Goal: Leave review/rating: Share an evaluation or opinion about a product, service, or content

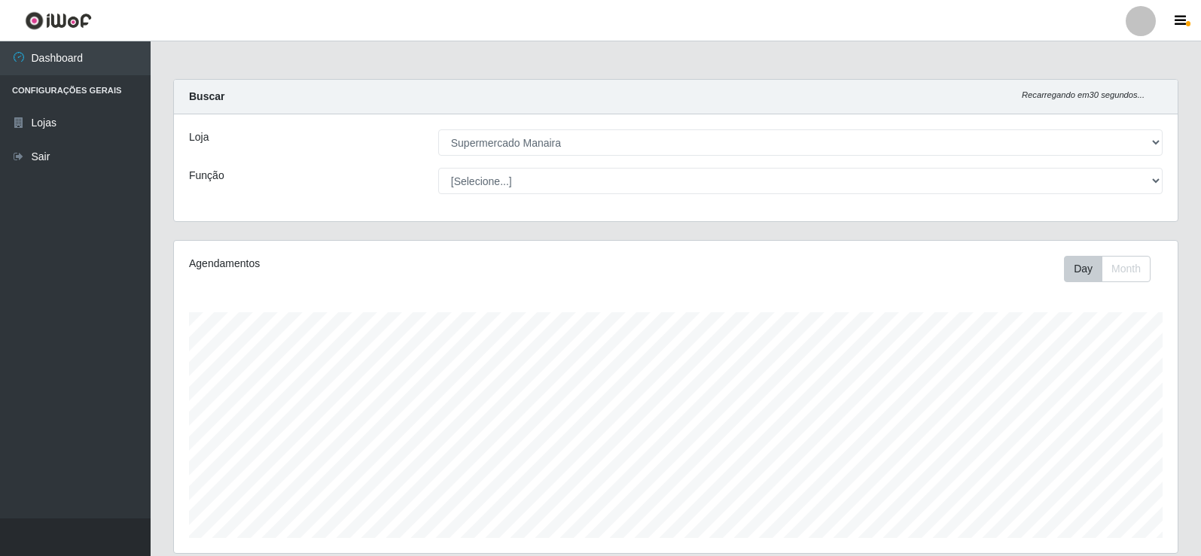
select select "443"
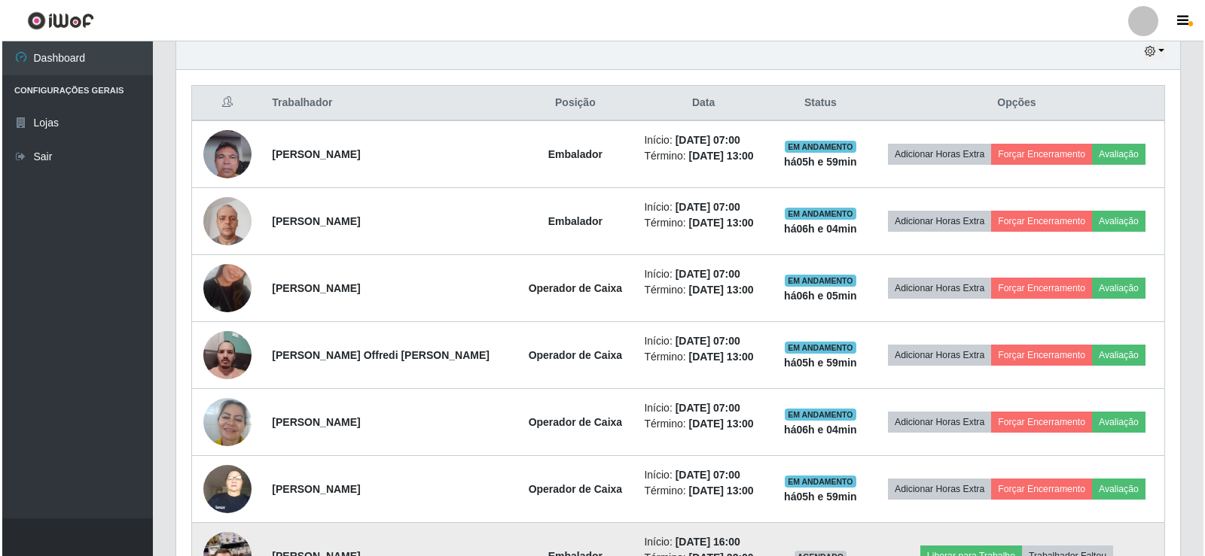
scroll to position [452, 0]
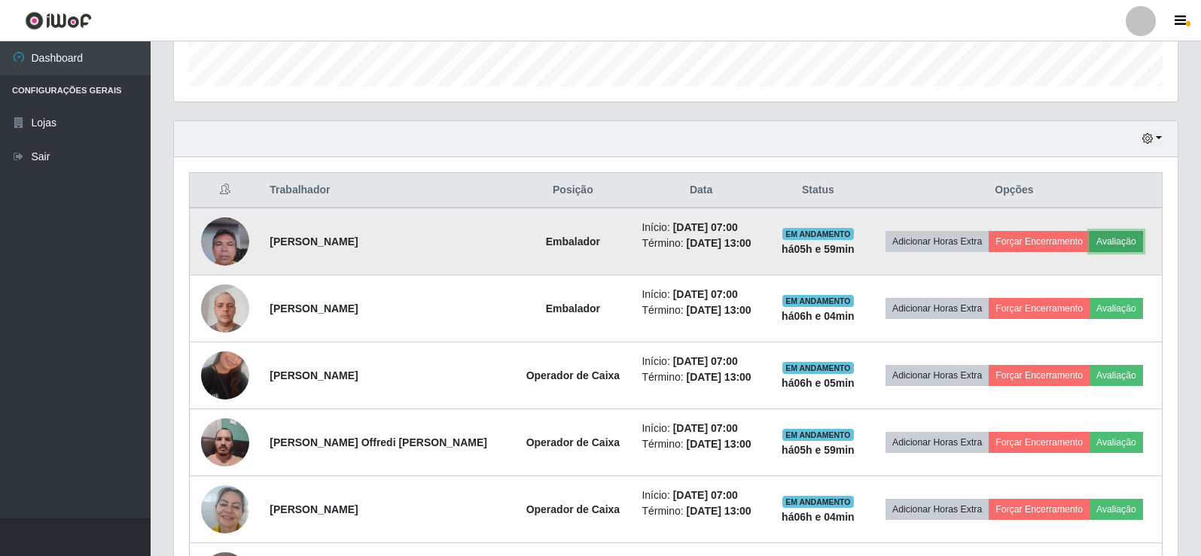
click at [1130, 245] on button "Avaliação" at bounding box center [1116, 241] width 53 height 21
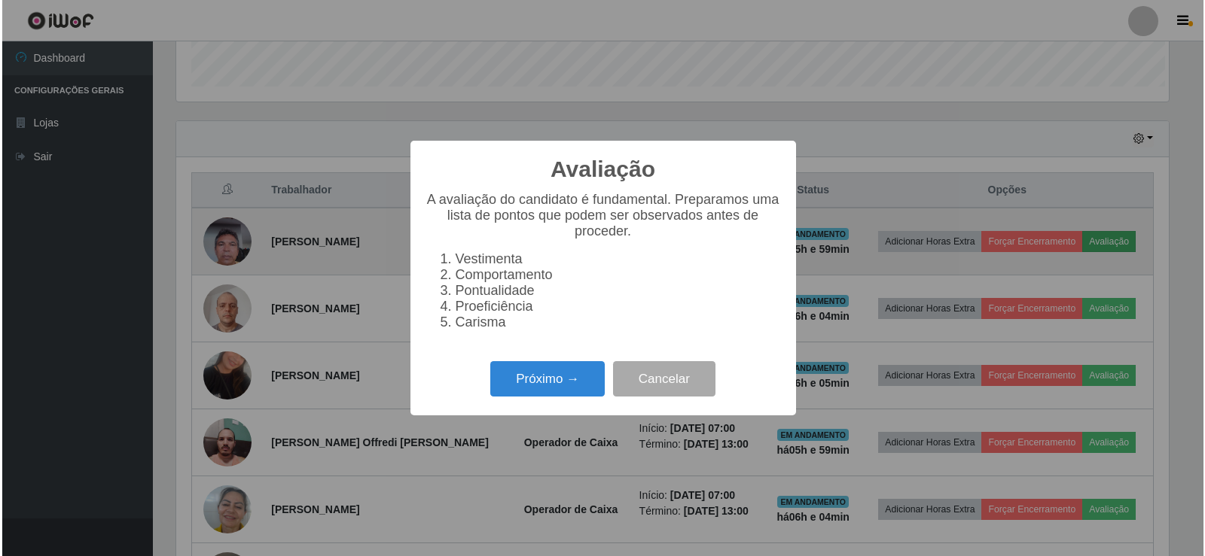
scroll to position [312, 996]
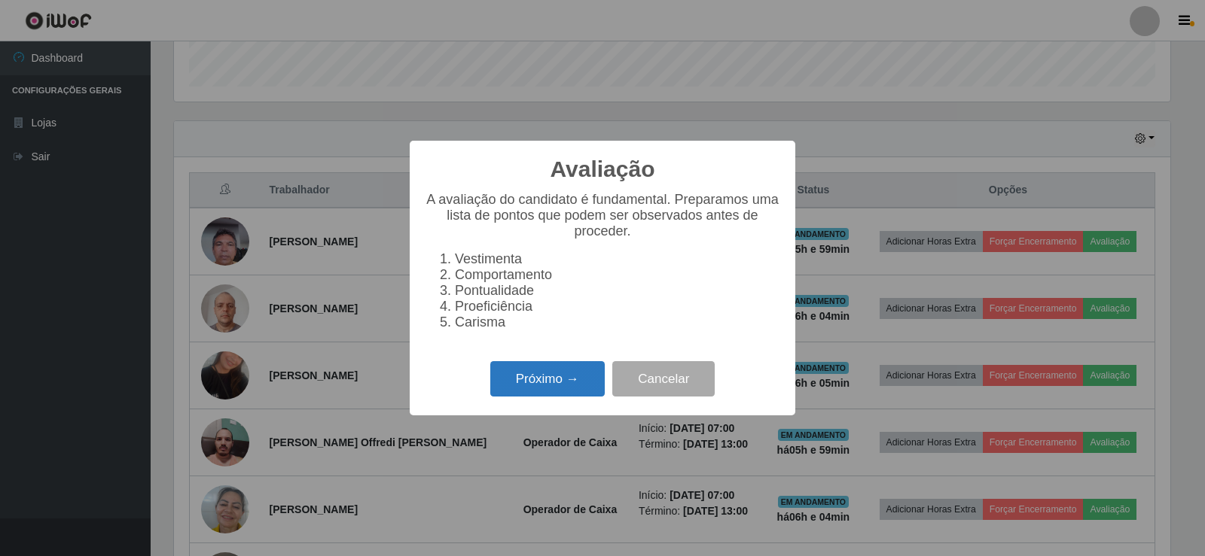
click at [563, 389] on button "Próximo →" at bounding box center [547, 378] width 114 height 35
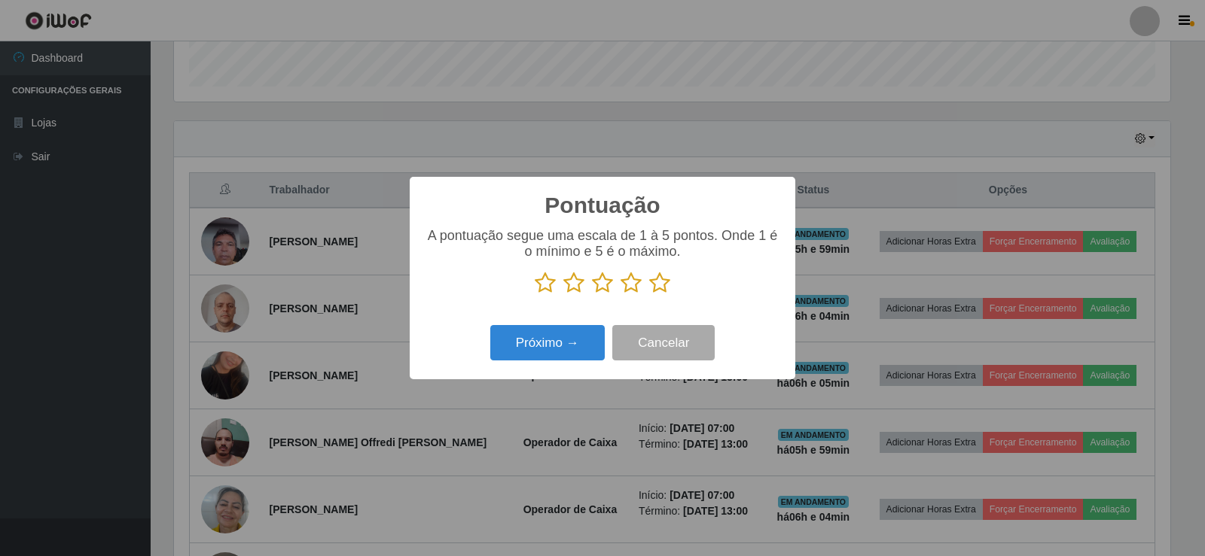
drag, startPoint x: 663, startPoint y: 286, endPoint x: 654, endPoint y: 303, distance: 19.5
click at [663, 286] on icon at bounding box center [659, 283] width 21 height 23
click at [649, 294] on input "radio" at bounding box center [649, 294] width 0 height 0
click at [584, 340] on button "Próximo →" at bounding box center [547, 342] width 114 height 35
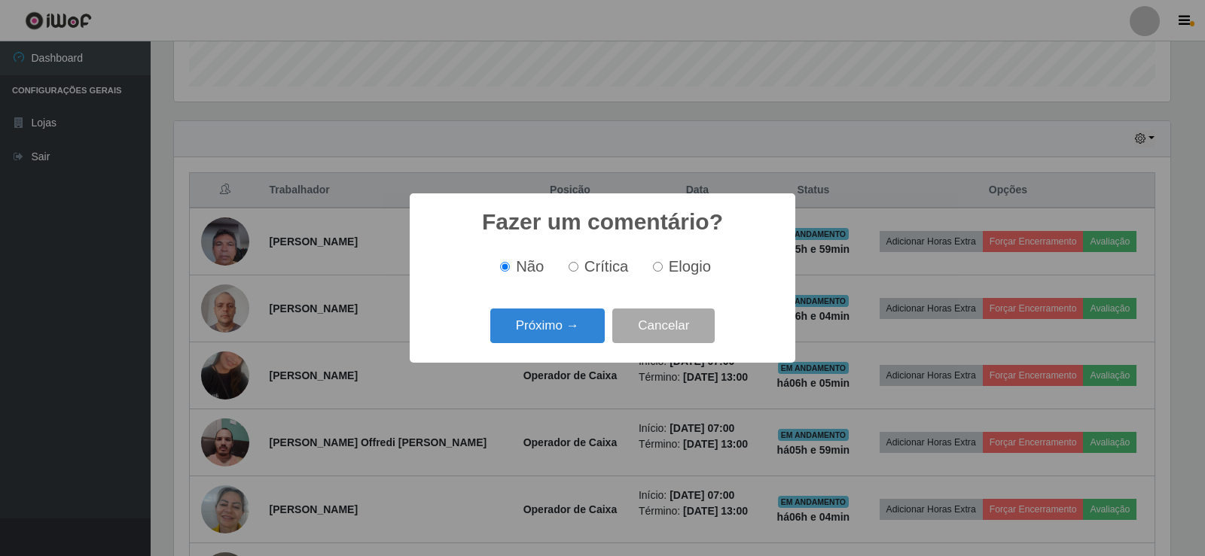
drag, startPoint x: 659, startPoint y: 271, endPoint x: 647, endPoint y: 279, distance: 14.6
click at [659, 270] on input "Elogio" at bounding box center [658, 267] width 10 height 10
radio input "true"
click at [589, 328] on button "Próximo →" at bounding box center [547, 326] width 114 height 35
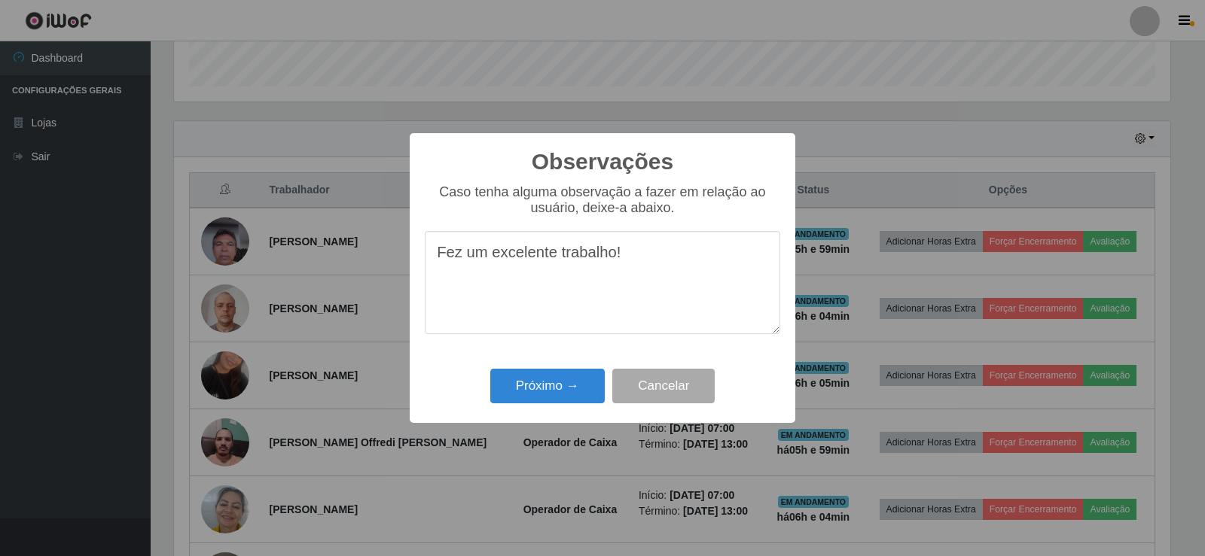
drag, startPoint x: 437, startPoint y: 255, endPoint x: 709, endPoint y: 255, distance: 271.8
click at [709, 255] on textarea "Fez um excelente trabalho!" at bounding box center [602, 282] width 355 height 103
type textarea "Fez um excelente trabalho!"
click at [565, 390] on button "Próximo →" at bounding box center [547, 386] width 114 height 35
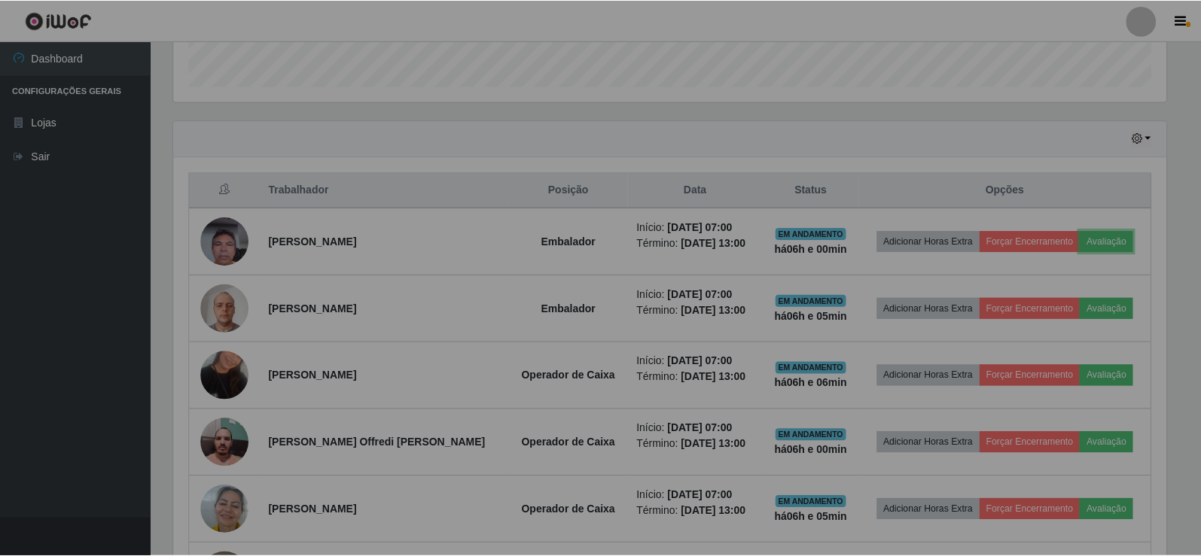
scroll to position [312, 1004]
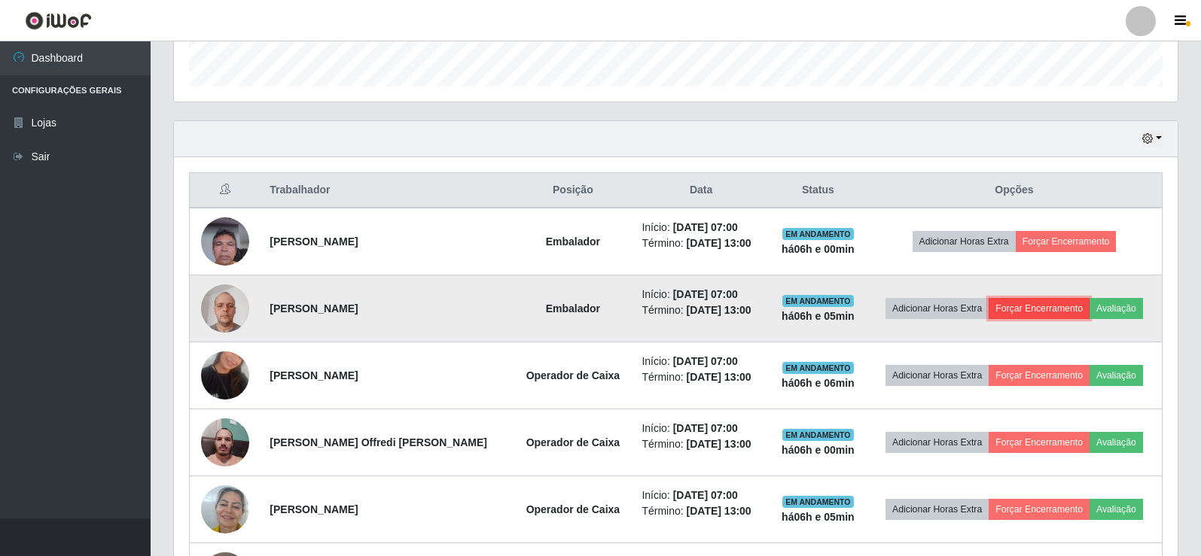
click at [1044, 306] on button "Forçar Encerramento" at bounding box center [1039, 308] width 101 height 21
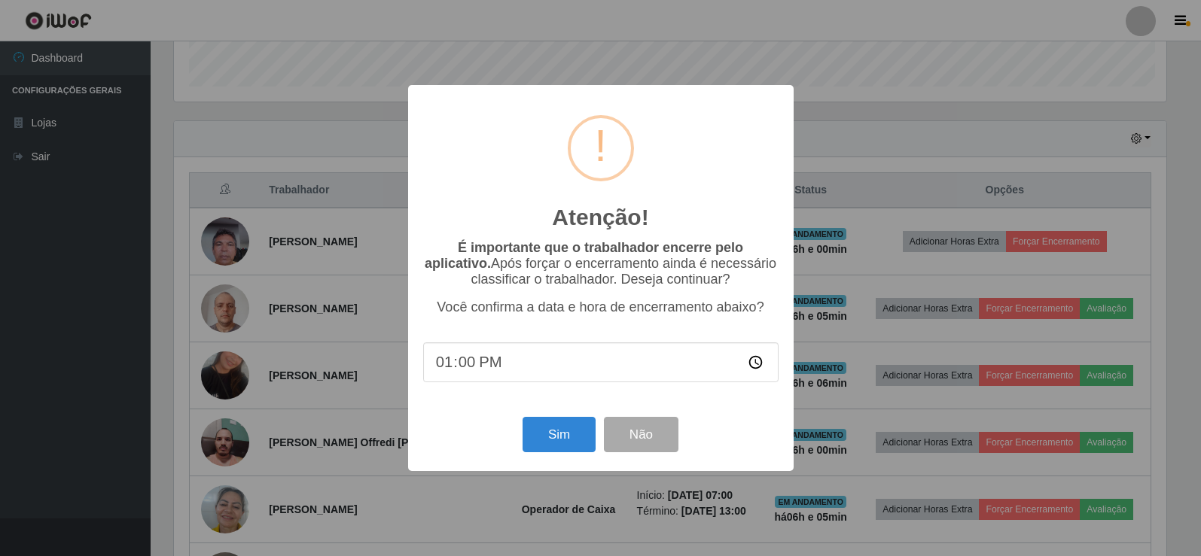
scroll to position [312, 996]
click at [558, 438] on button "Sim" at bounding box center [560, 434] width 73 height 35
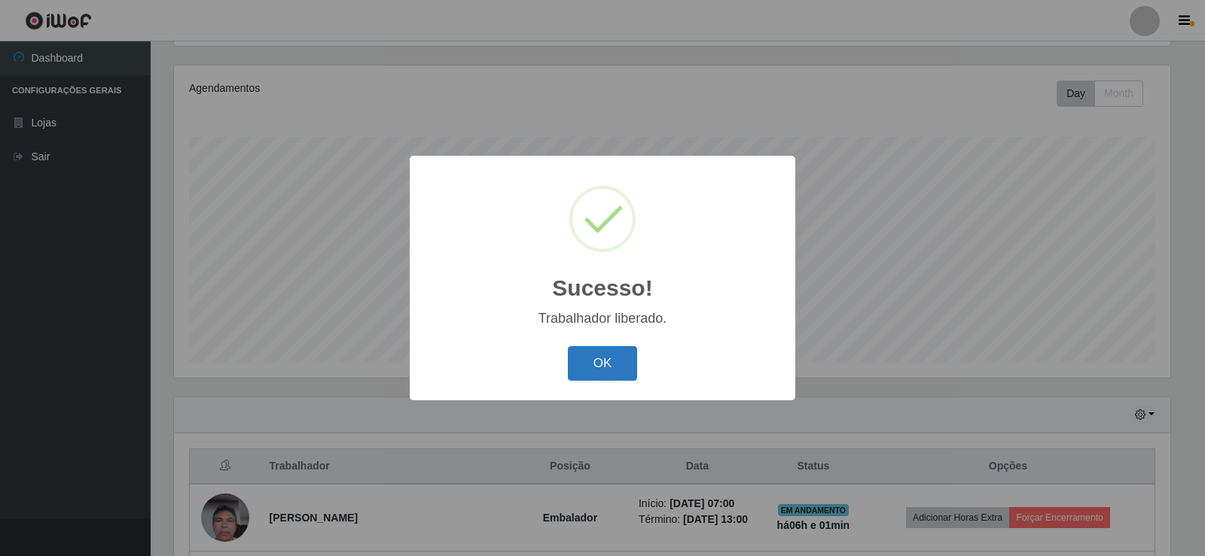
click at [599, 358] on button "OK" at bounding box center [603, 363] width 70 height 35
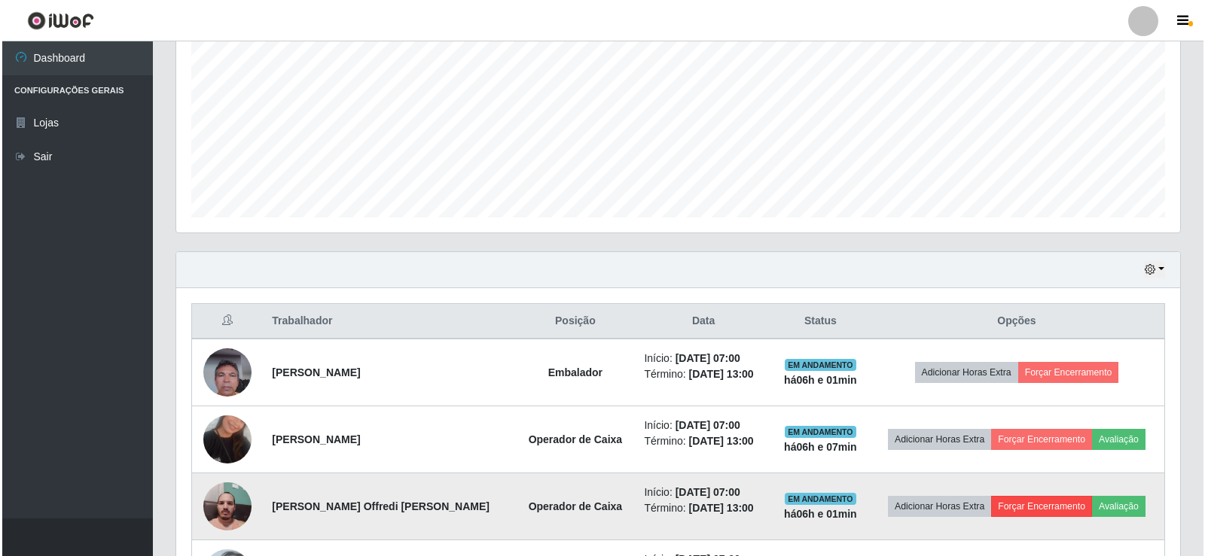
scroll to position [326, 0]
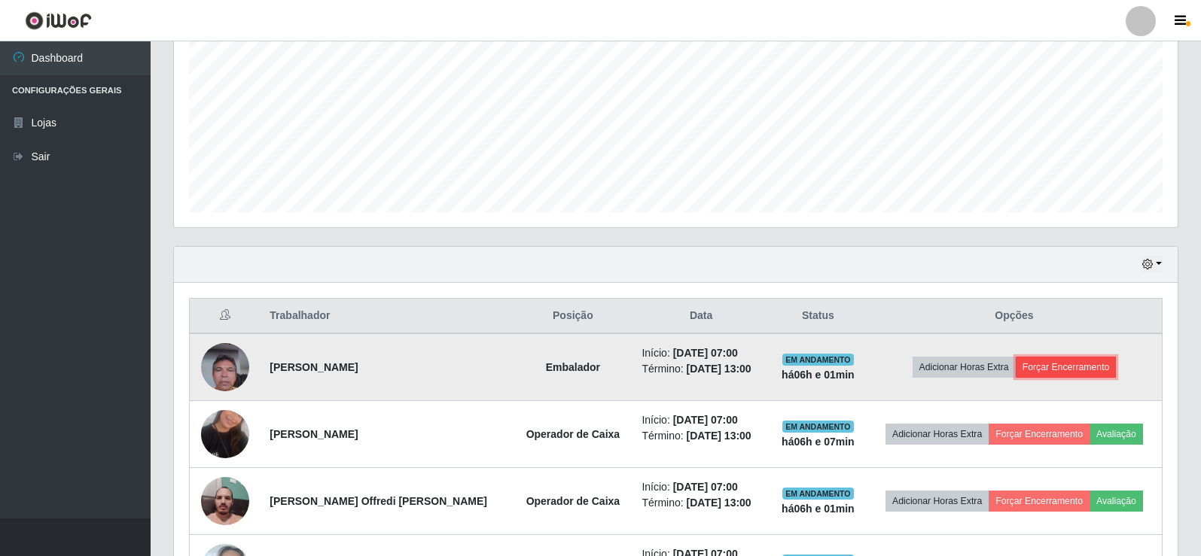
click at [1065, 365] on button "Forçar Encerramento" at bounding box center [1066, 367] width 101 height 21
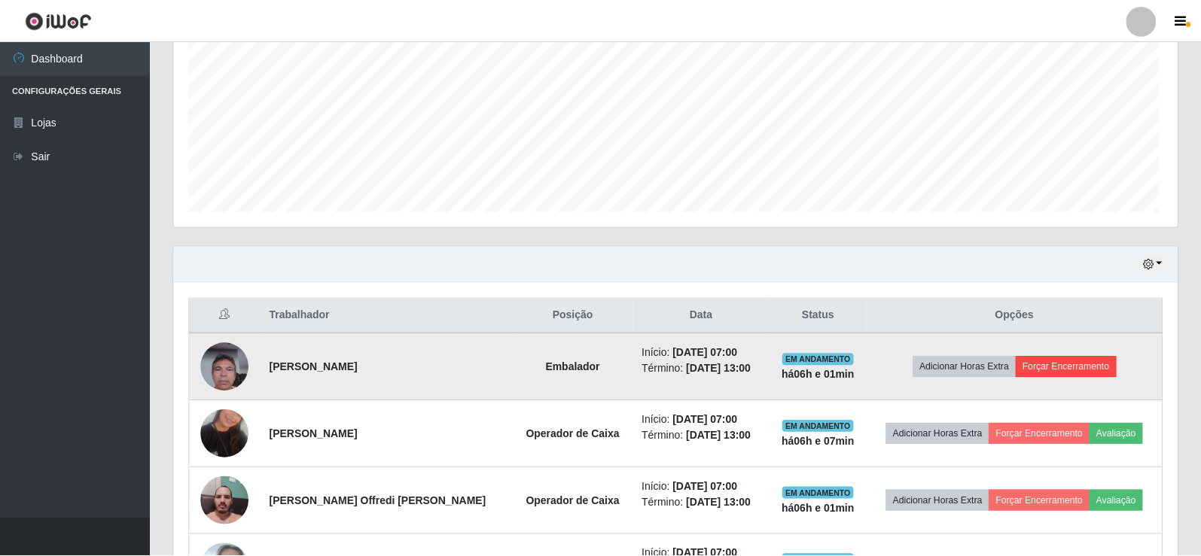
scroll to position [312, 996]
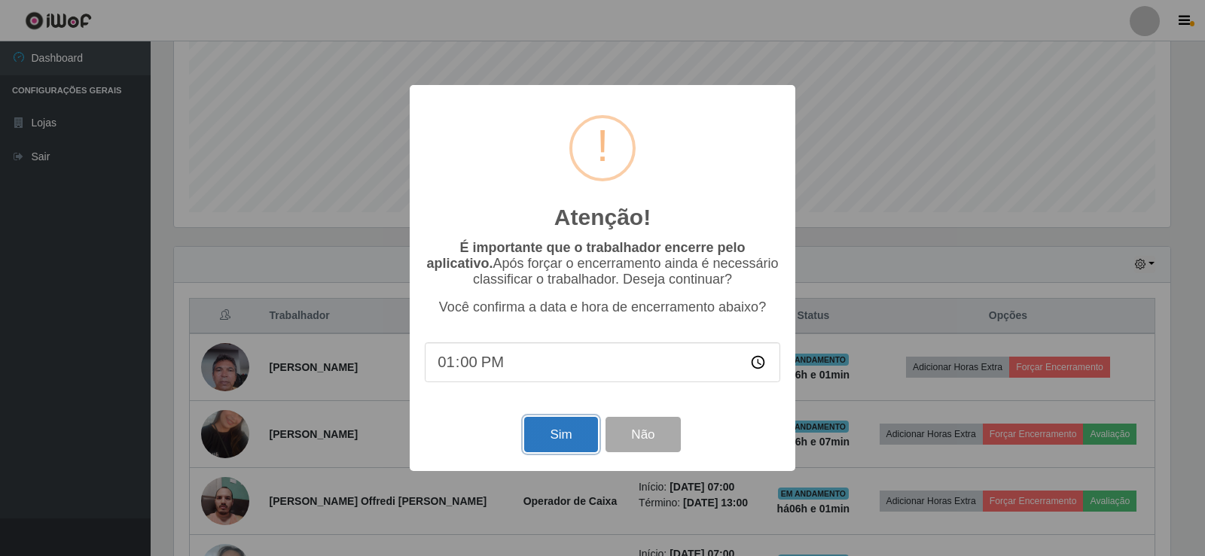
click at [552, 440] on button "Sim" at bounding box center [560, 434] width 73 height 35
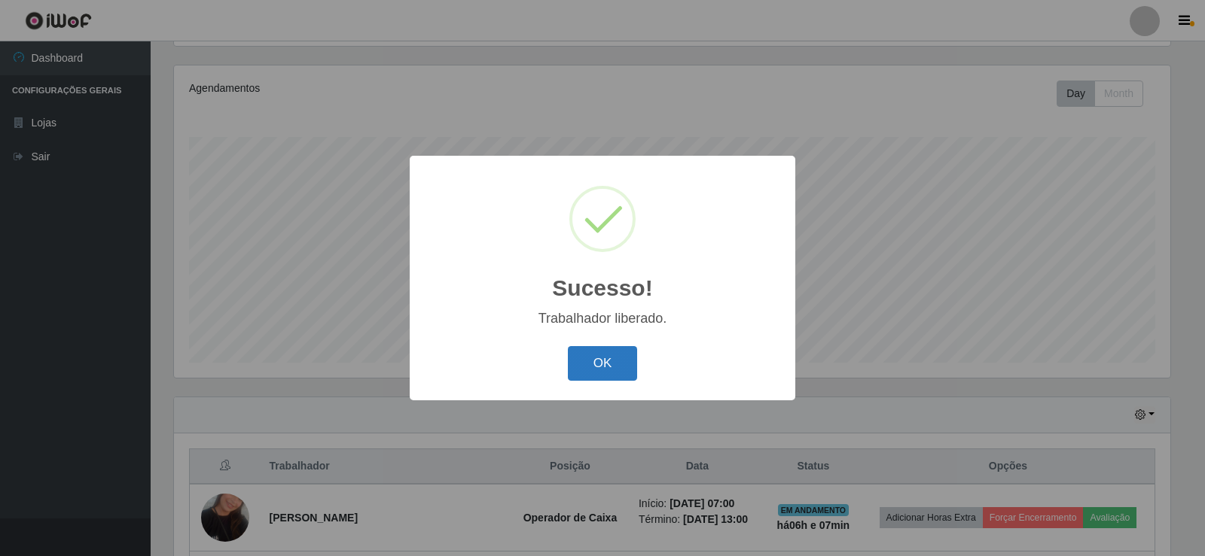
click at [608, 362] on button "OK" at bounding box center [603, 363] width 70 height 35
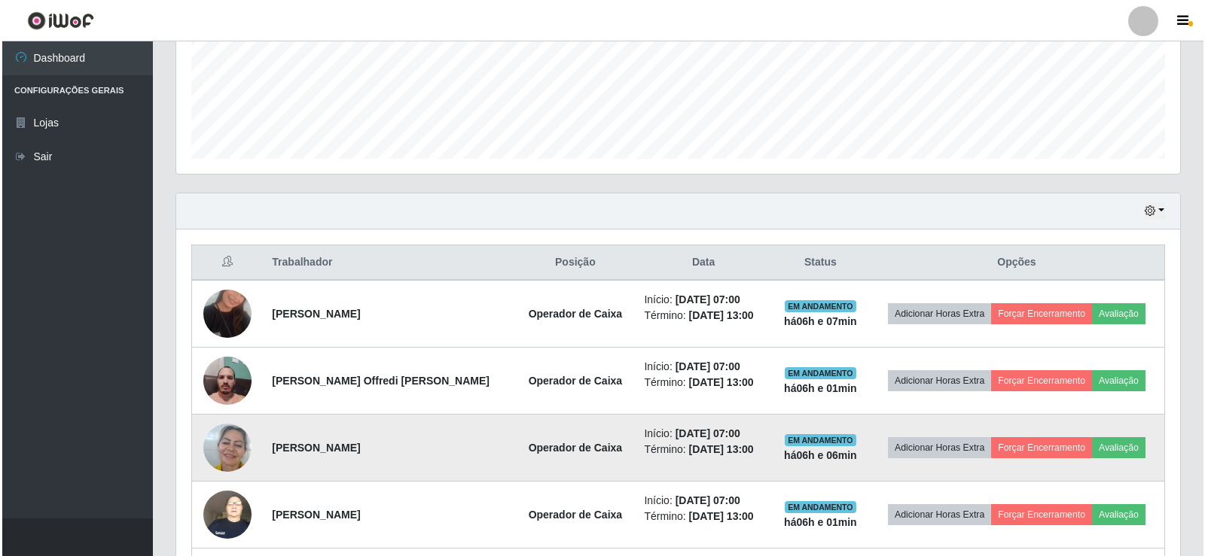
scroll to position [401, 0]
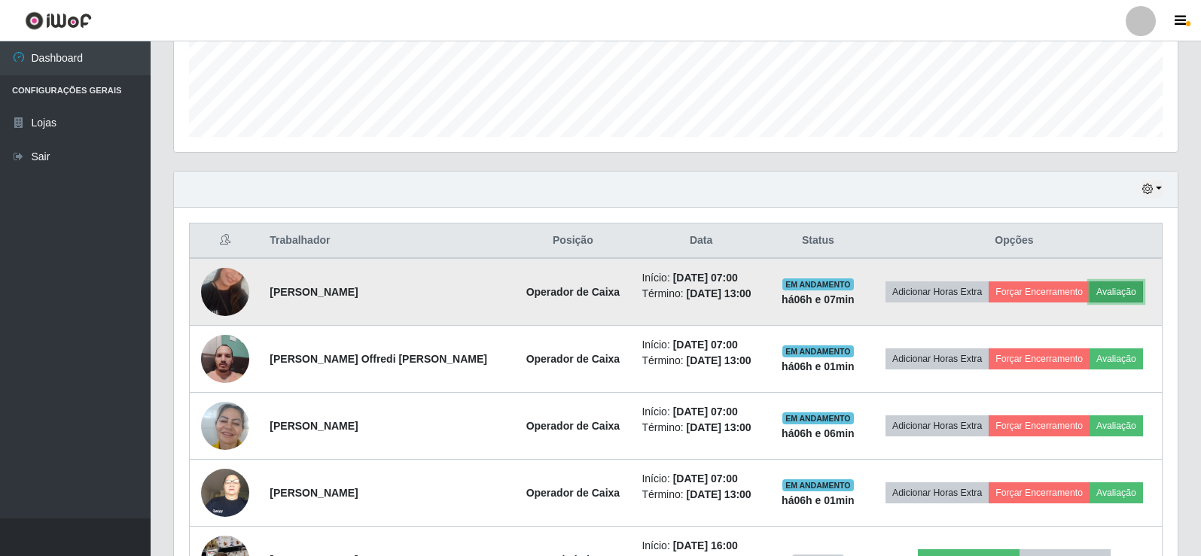
click at [1120, 301] on button "Avaliação" at bounding box center [1116, 292] width 53 height 21
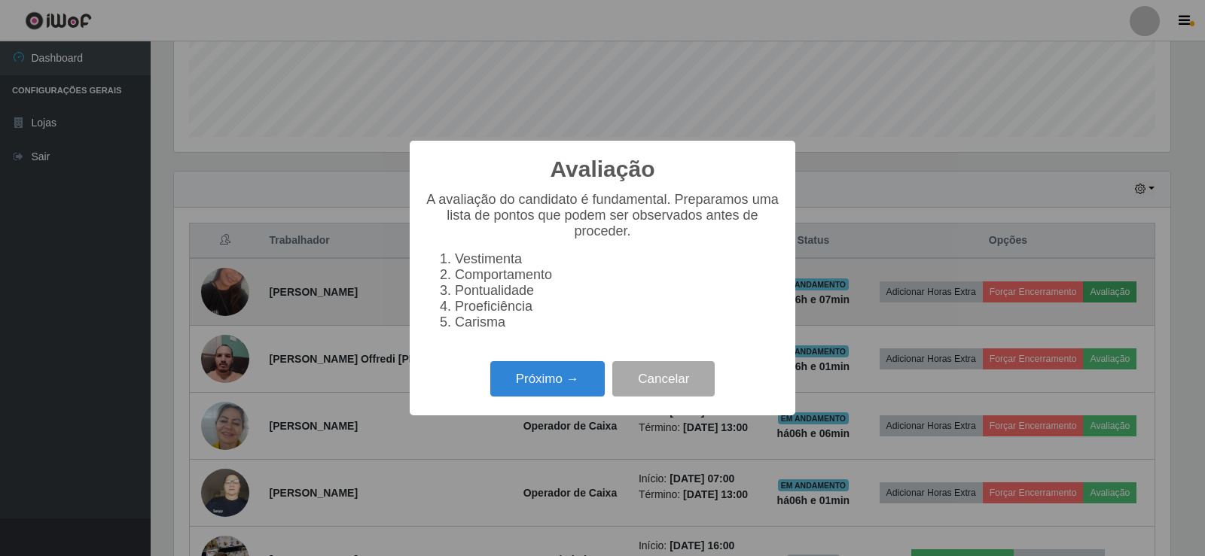
scroll to position [312, 996]
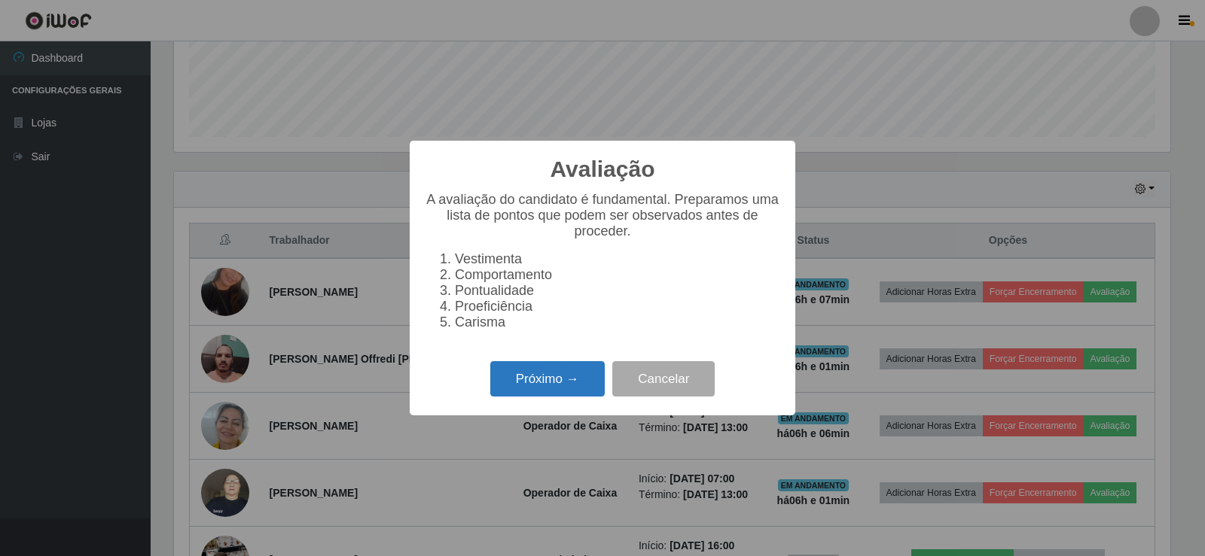
click at [564, 385] on button "Próximo →" at bounding box center [547, 378] width 114 height 35
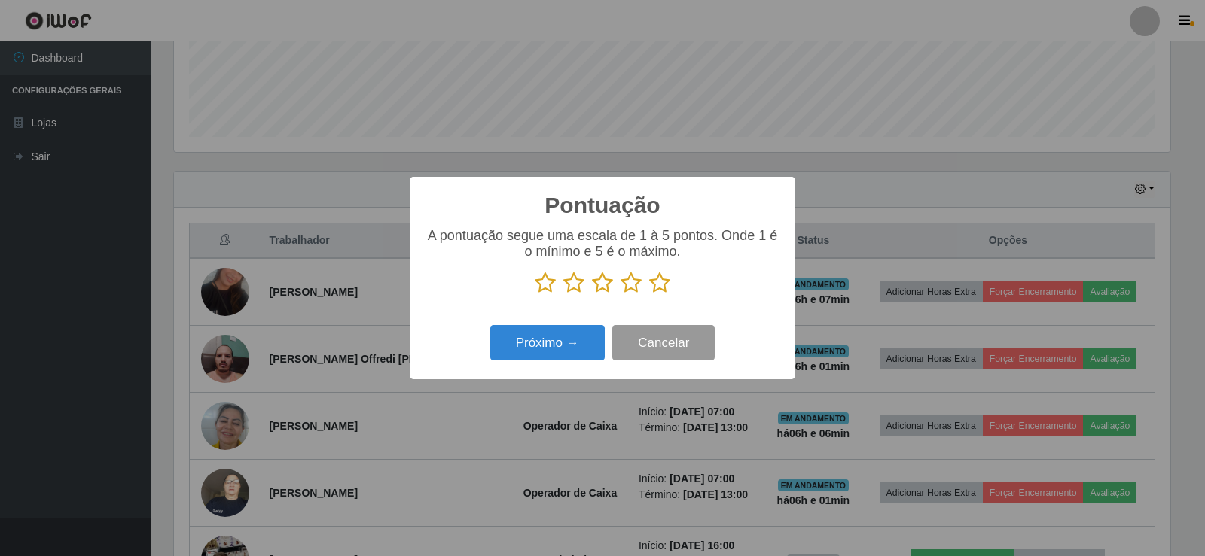
scroll to position [752670, 751986]
click at [661, 285] on icon at bounding box center [659, 283] width 21 height 23
click at [649, 294] on input "radio" at bounding box center [649, 294] width 0 height 0
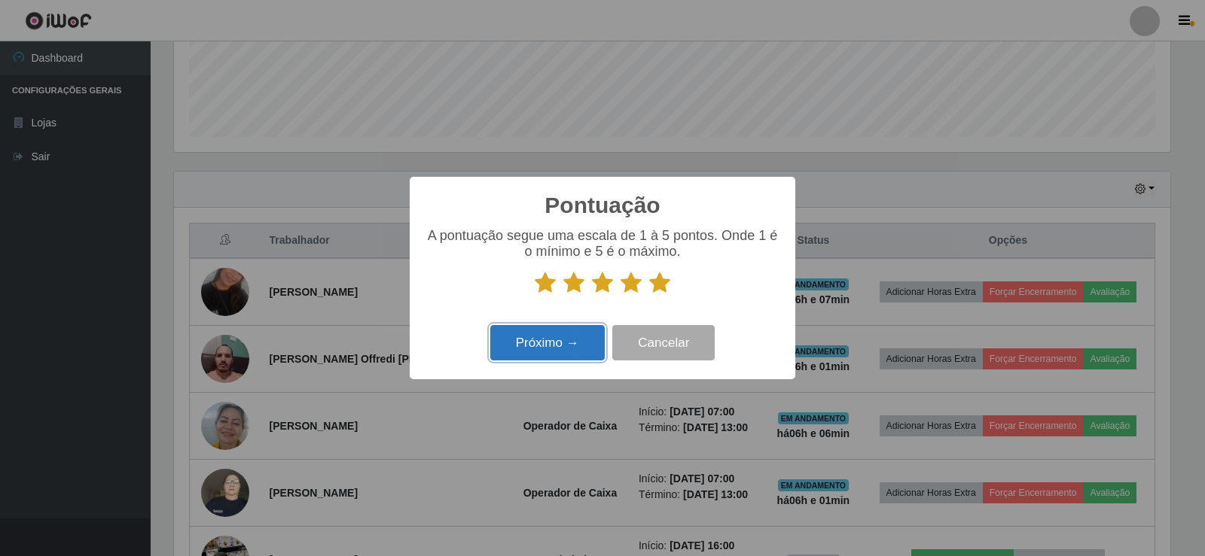
click at [572, 341] on button "Próximo →" at bounding box center [547, 342] width 114 height 35
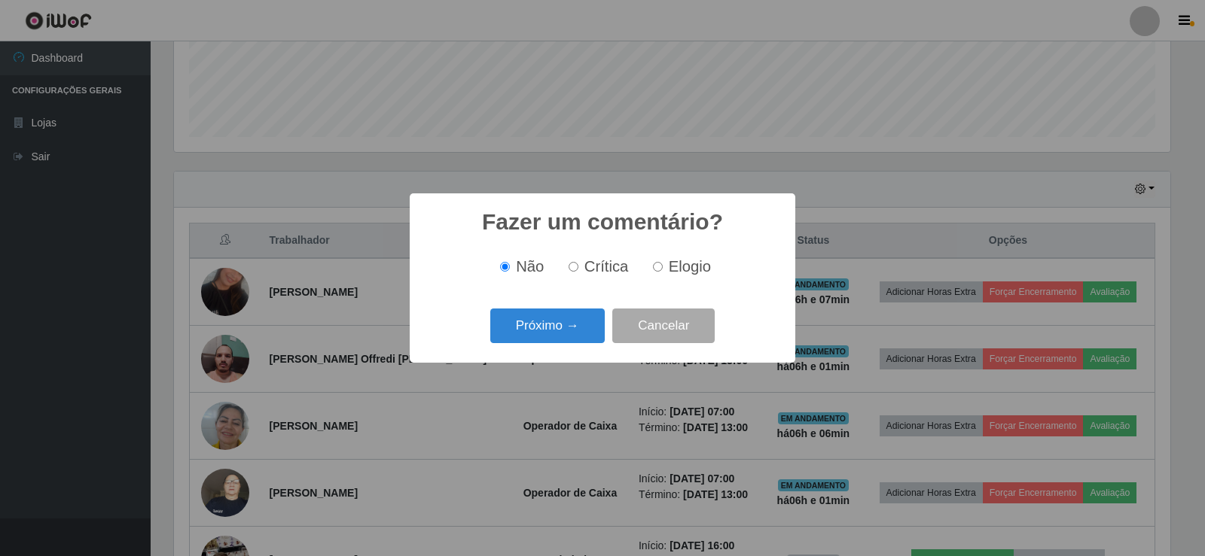
click at [640, 245] on div "Não Crítica Elogio" at bounding box center [602, 267] width 355 height 44
click at [658, 272] on input "Elogio" at bounding box center [658, 267] width 10 height 10
radio input "true"
click at [573, 318] on button "Próximo →" at bounding box center [547, 326] width 114 height 35
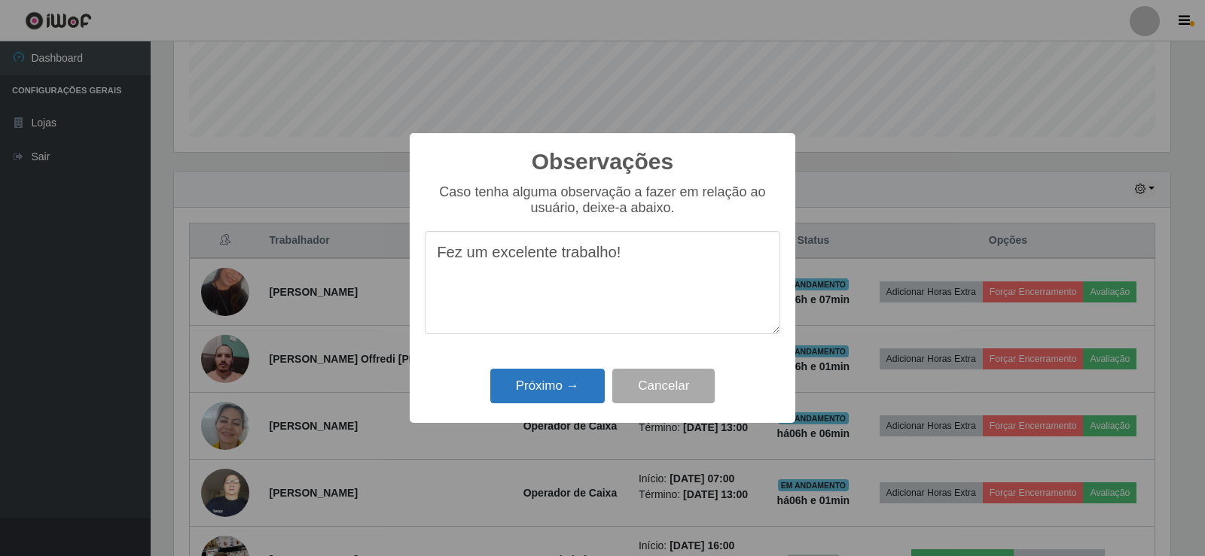
type textarea "Fez um excelente trabalho!"
click at [592, 386] on button "Próximo →" at bounding box center [547, 386] width 114 height 35
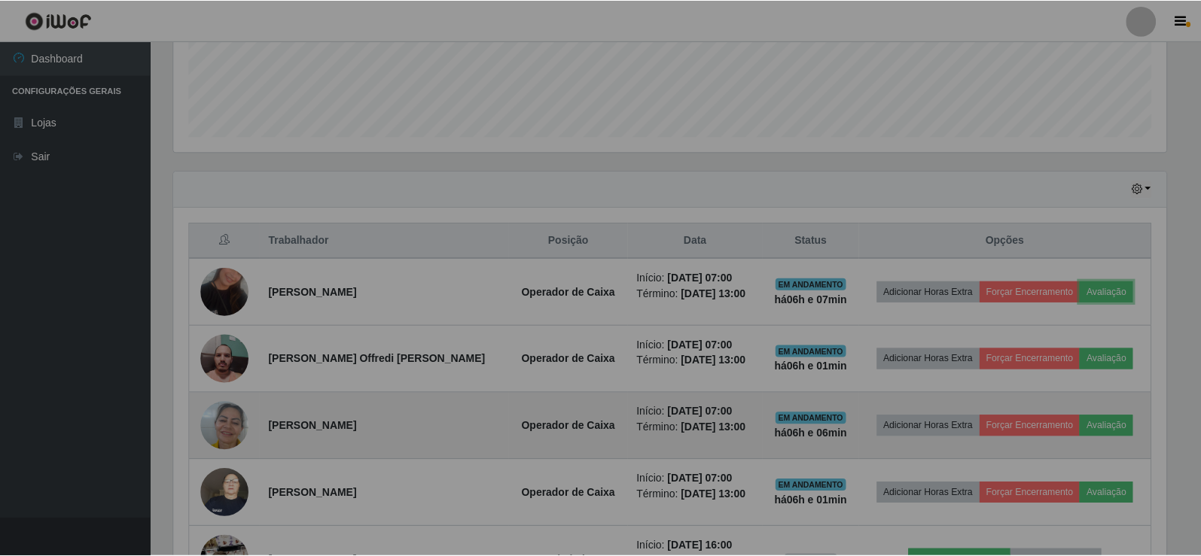
scroll to position [312, 1004]
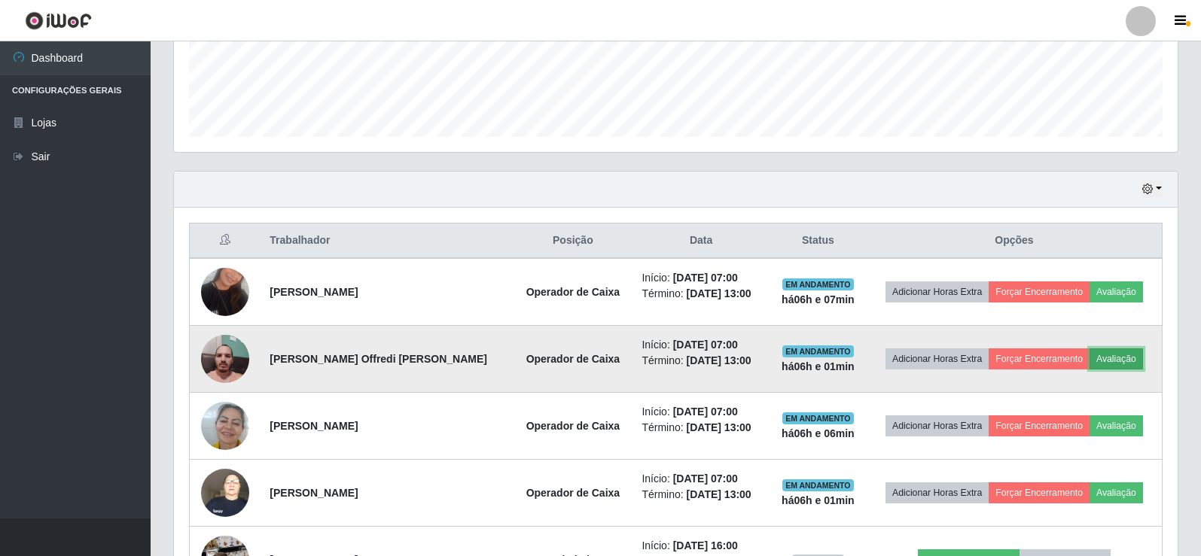
click at [1110, 355] on button "Avaliação" at bounding box center [1116, 359] width 53 height 21
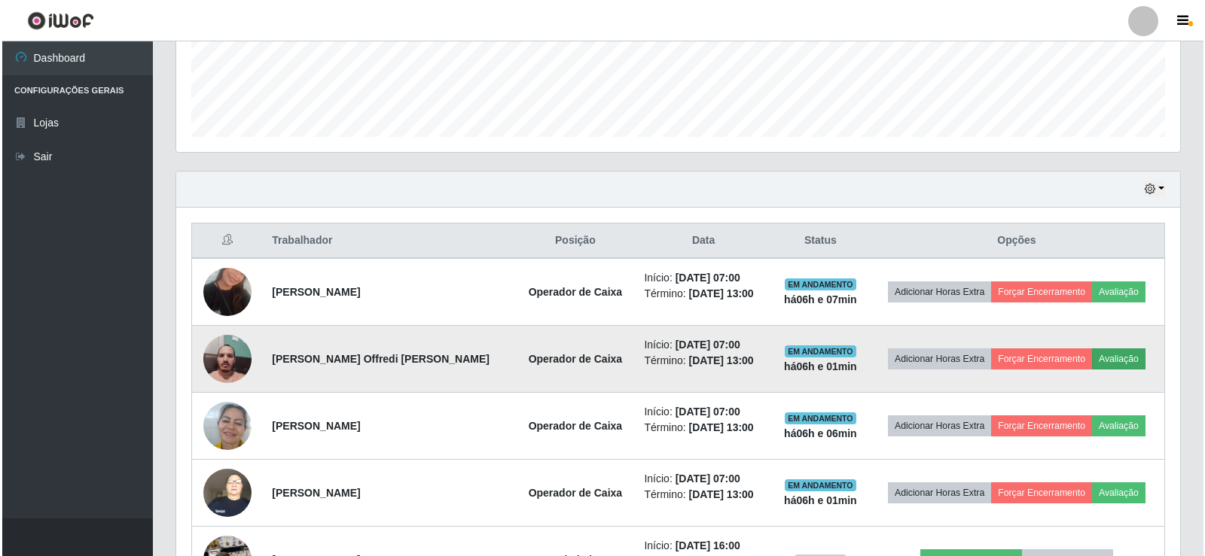
scroll to position [0, 0]
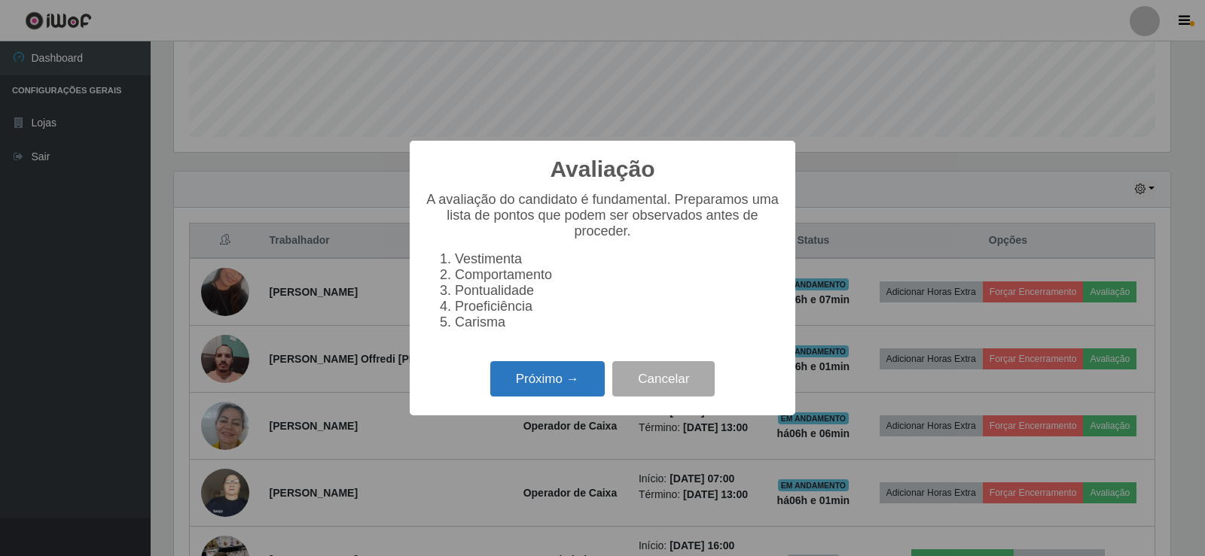
click at [580, 383] on button "Próximo →" at bounding box center [547, 378] width 114 height 35
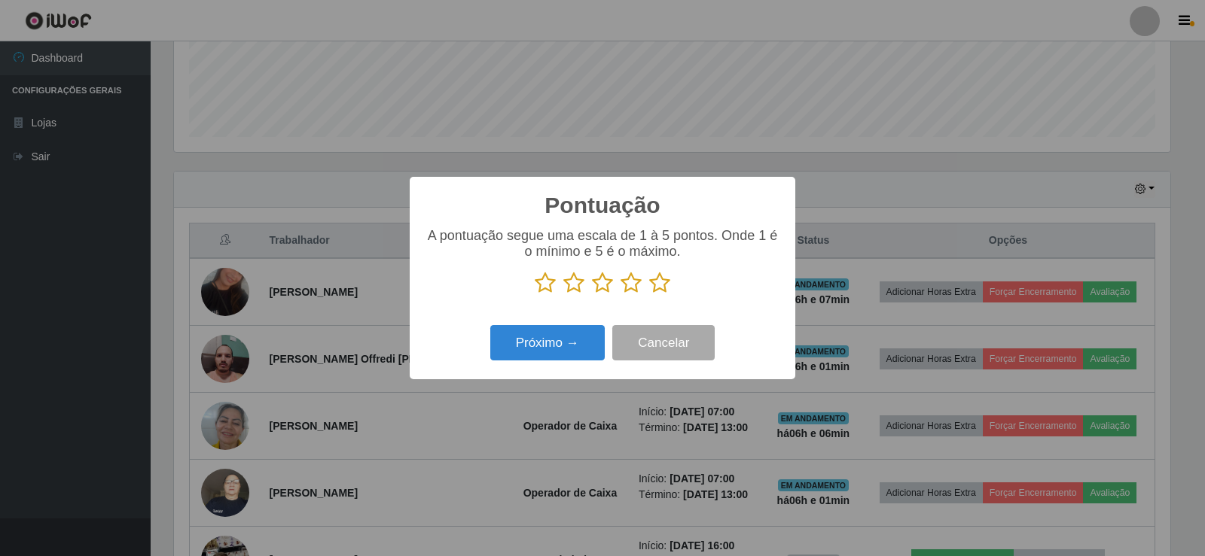
drag, startPoint x: 666, startPoint y: 287, endPoint x: 640, endPoint y: 294, distance: 27.4
click at [665, 287] on icon at bounding box center [659, 283] width 21 height 23
click at [649, 294] on input "radio" at bounding box center [649, 294] width 0 height 0
click at [587, 337] on button "Próximo →" at bounding box center [547, 342] width 114 height 35
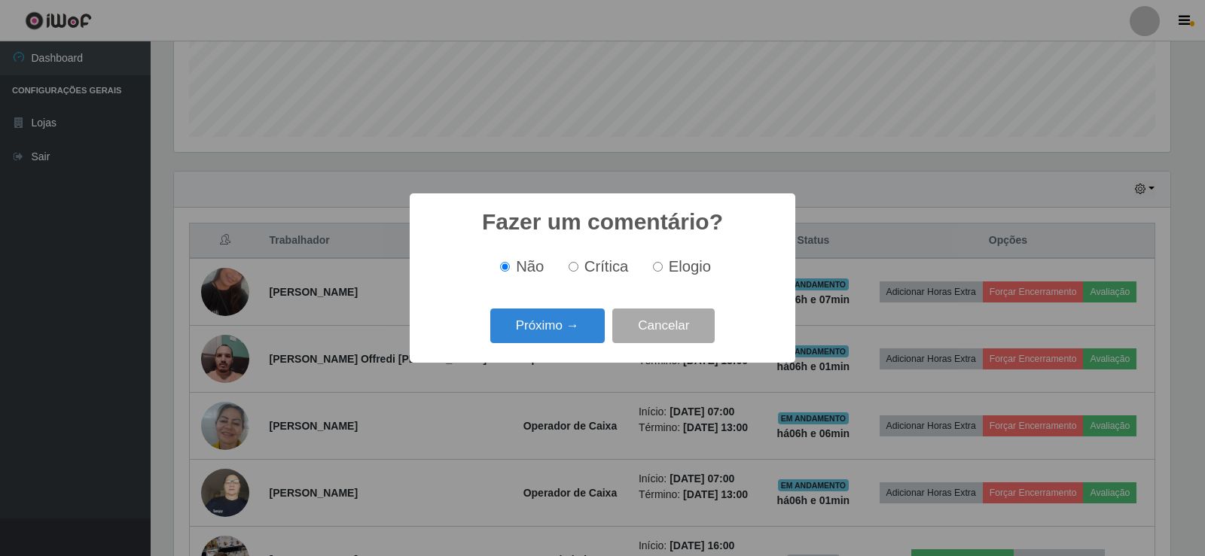
click at [657, 268] on input "Elogio" at bounding box center [658, 267] width 10 height 10
radio input "true"
click at [578, 326] on button "Próximo →" at bounding box center [547, 326] width 114 height 35
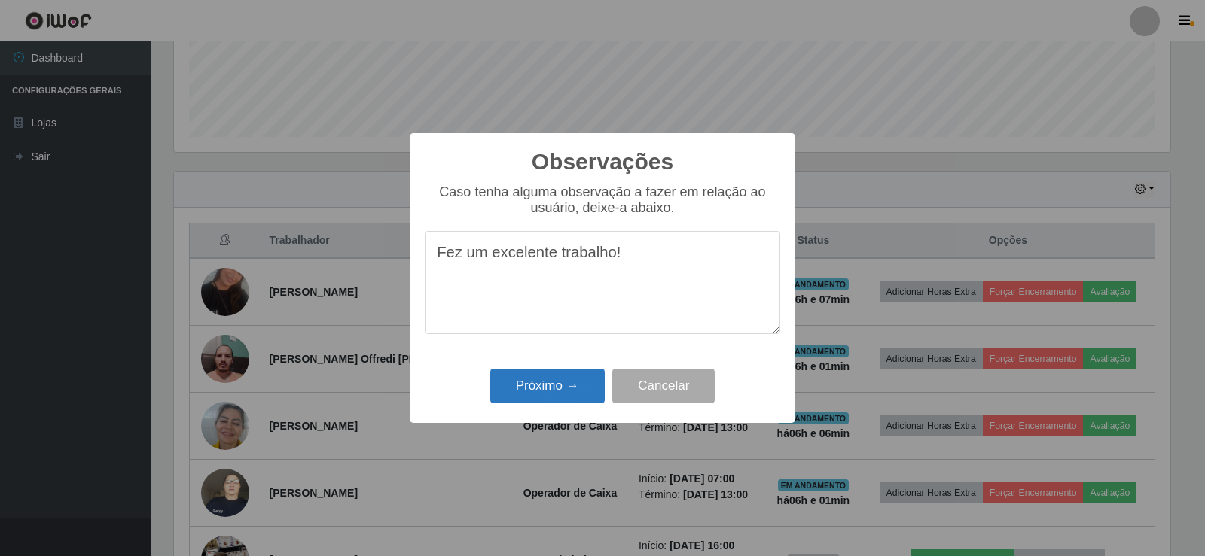
type textarea "Fez um excelente trabalho!"
click at [578, 385] on button "Próximo →" at bounding box center [547, 386] width 114 height 35
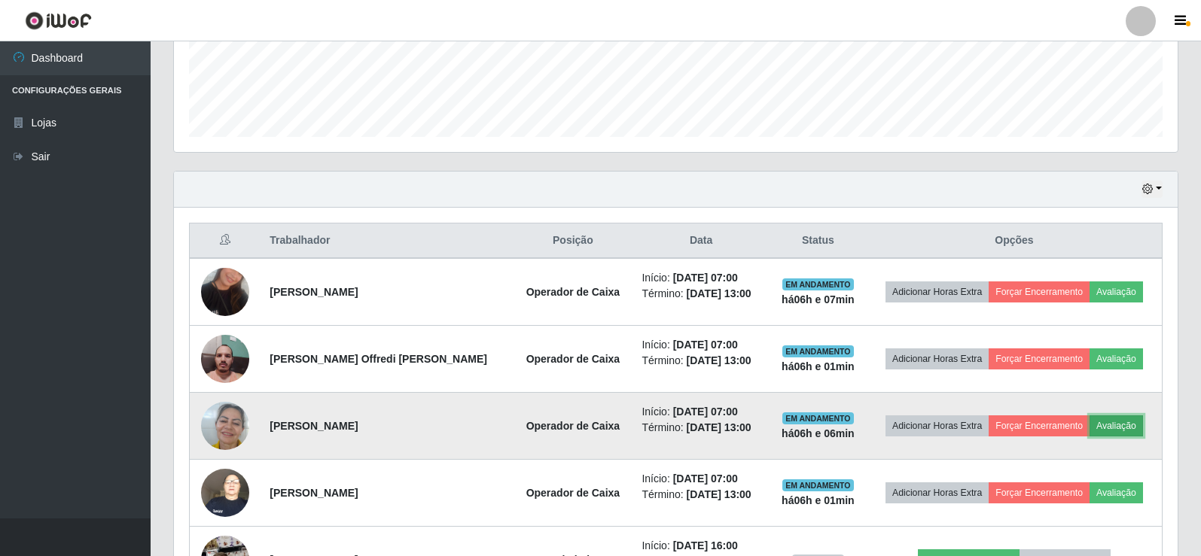
click at [1114, 424] on button "Avaliação" at bounding box center [1116, 426] width 53 height 21
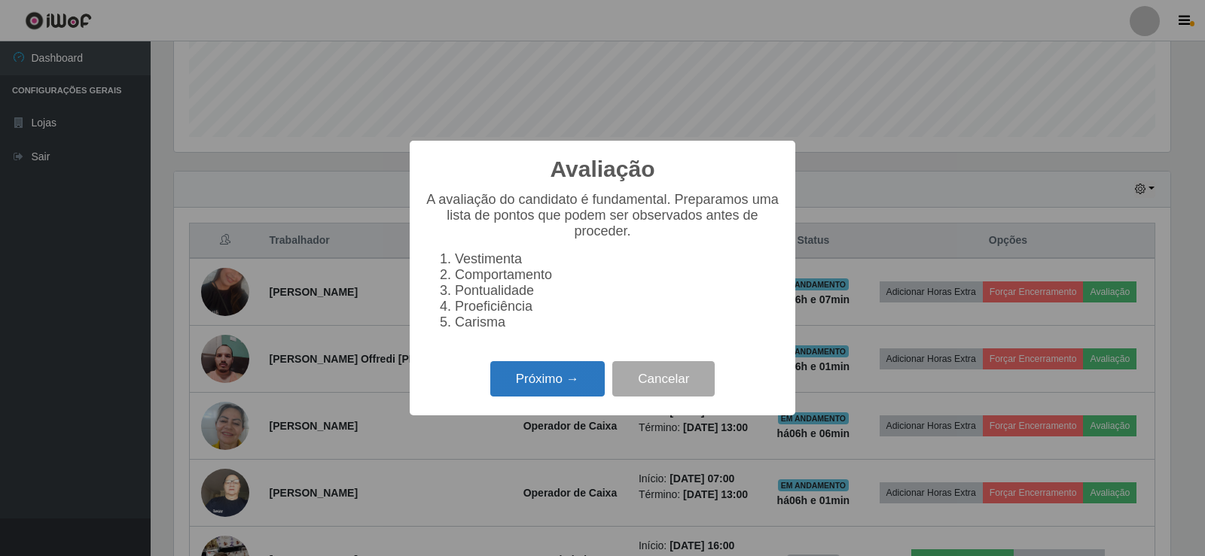
click at [569, 381] on button "Próximo →" at bounding box center [547, 378] width 114 height 35
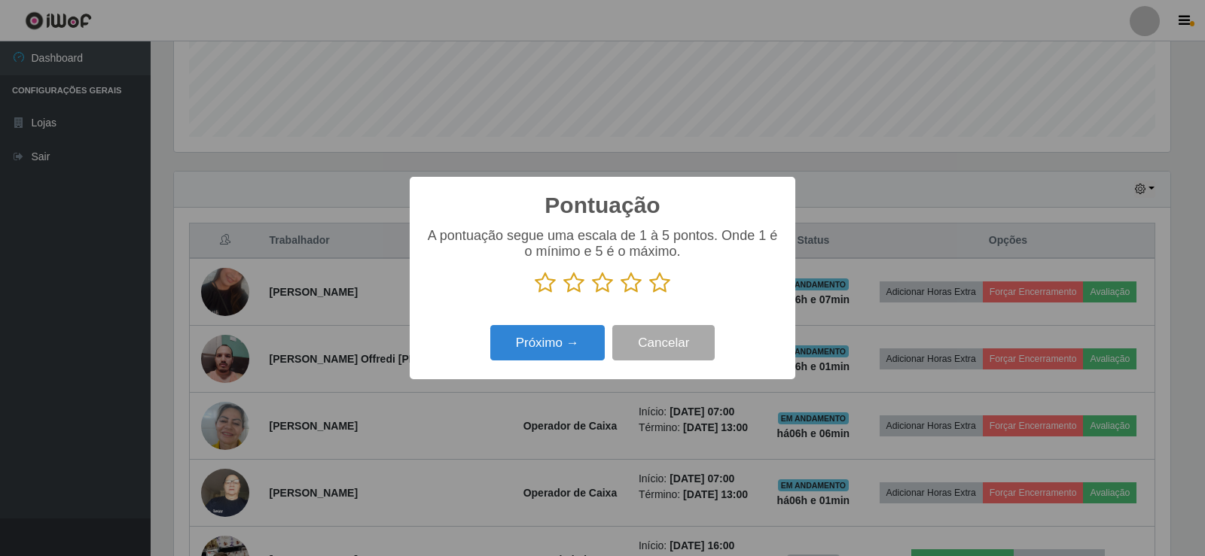
click at [663, 288] on icon at bounding box center [659, 283] width 21 height 23
click at [649, 294] on input "radio" at bounding box center [649, 294] width 0 height 0
click at [585, 342] on button "Próximo →" at bounding box center [547, 342] width 114 height 35
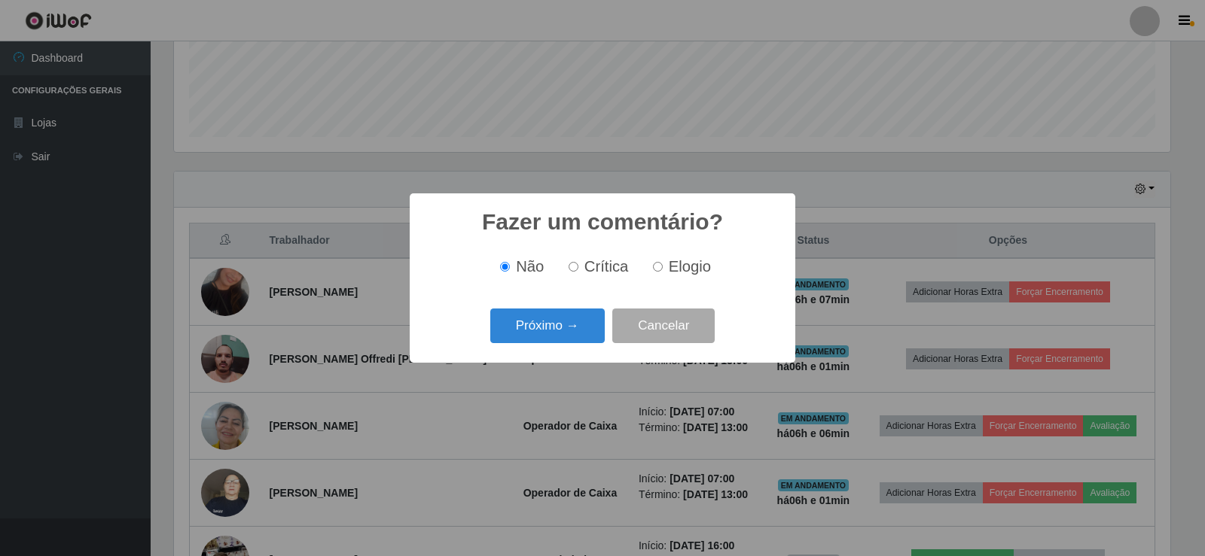
click at [660, 269] on input "Elogio" at bounding box center [658, 267] width 10 height 10
radio input "true"
click at [577, 327] on button "Próximo →" at bounding box center [547, 326] width 114 height 35
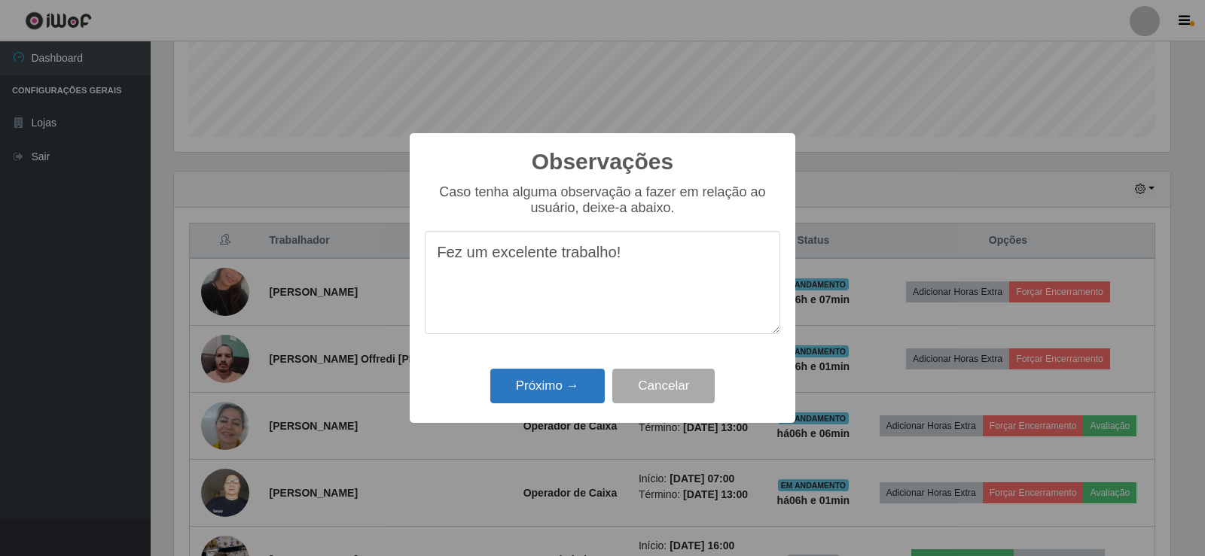
type textarea "Fez um excelente trabalho!"
click at [577, 395] on button "Próximo →" at bounding box center [547, 386] width 114 height 35
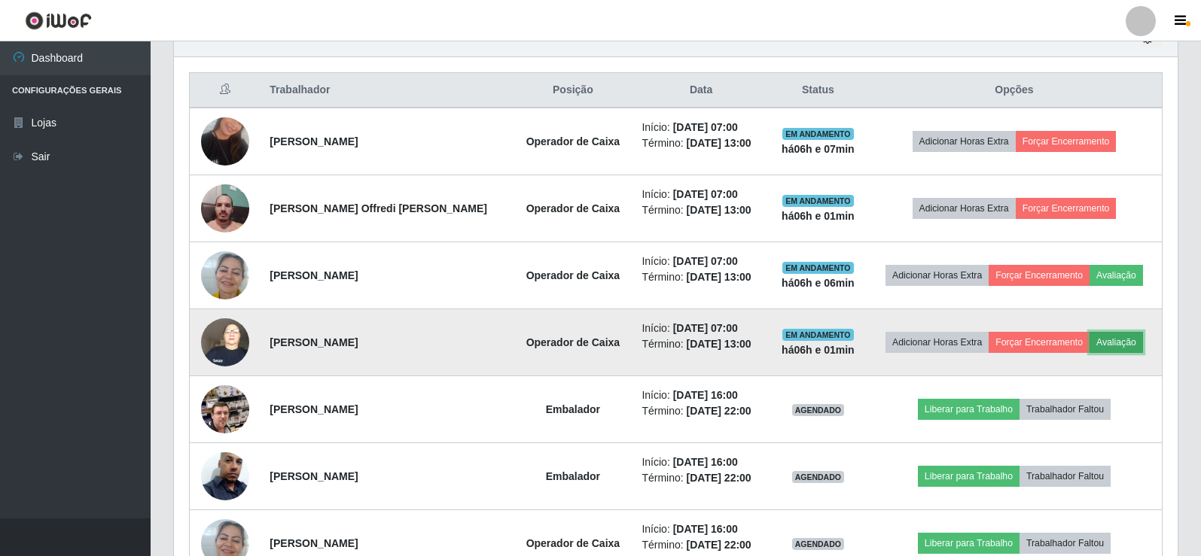
click at [1109, 349] on button "Avaliação" at bounding box center [1116, 342] width 53 height 21
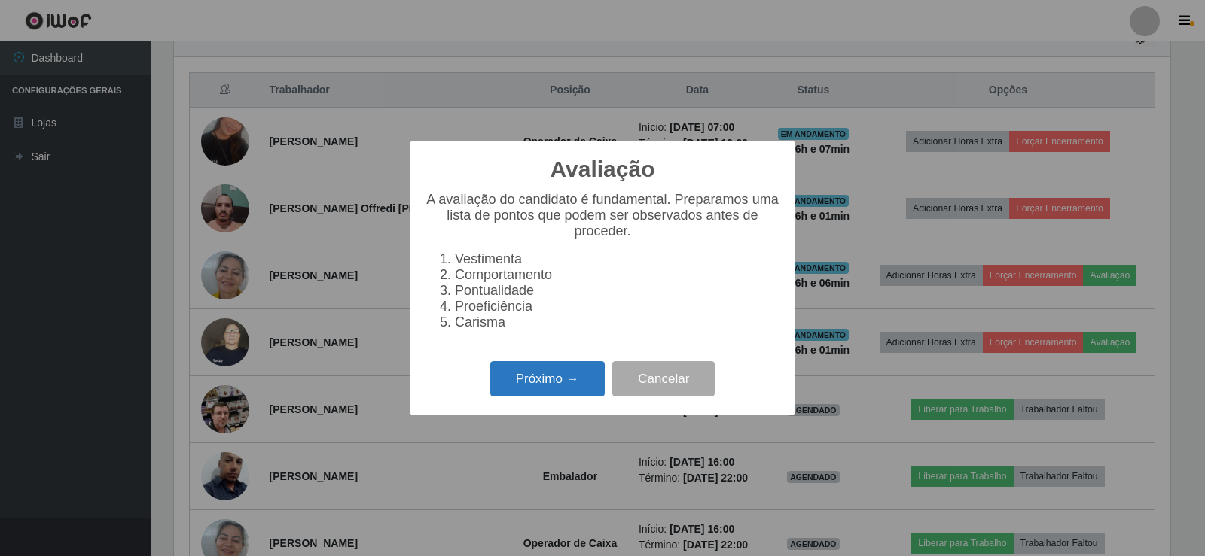
click at [539, 381] on button "Próximo →" at bounding box center [547, 378] width 114 height 35
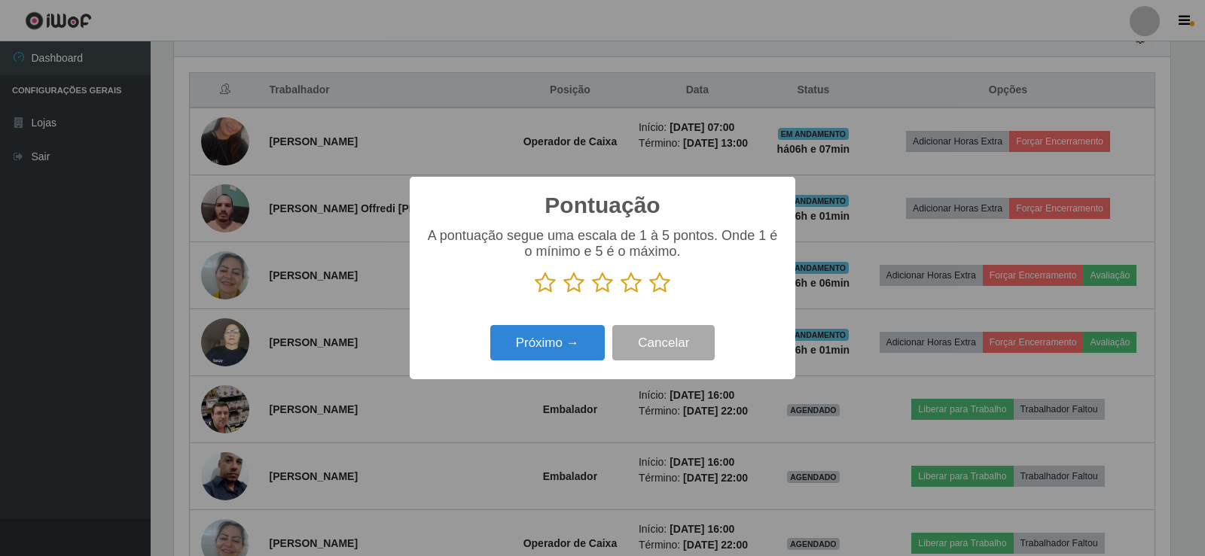
click at [663, 280] on icon at bounding box center [659, 283] width 21 height 23
click at [649, 294] on input "radio" at bounding box center [649, 294] width 0 height 0
click at [560, 348] on button "Próximo →" at bounding box center [547, 342] width 114 height 35
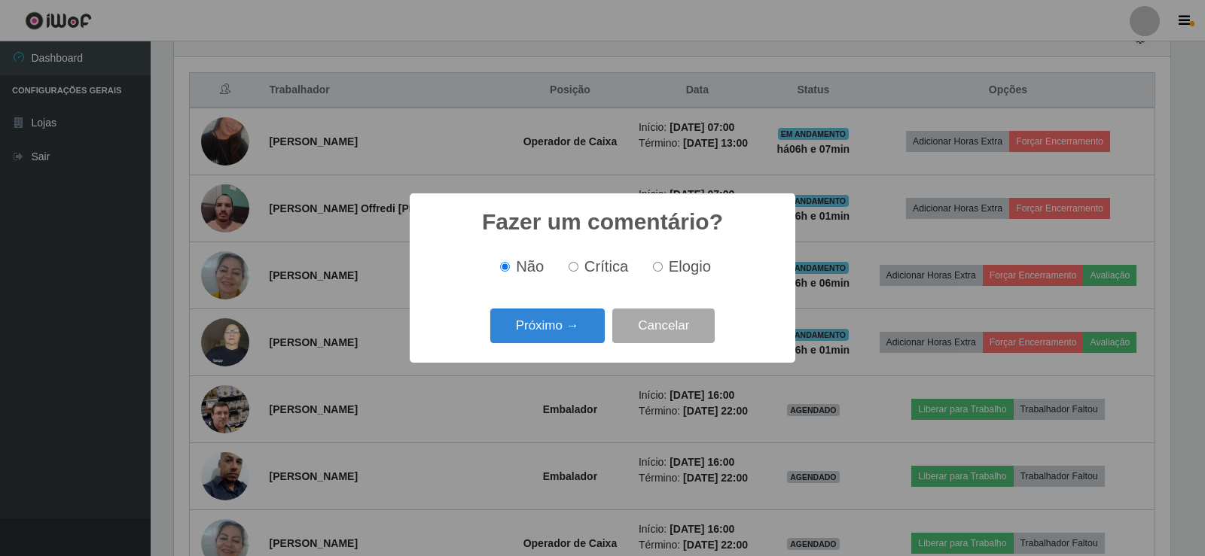
click at [656, 268] on input "Elogio" at bounding box center [658, 267] width 10 height 10
radio input "true"
click at [594, 325] on button "Próximo →" at bounding box center [547, 326] width 114 height 35
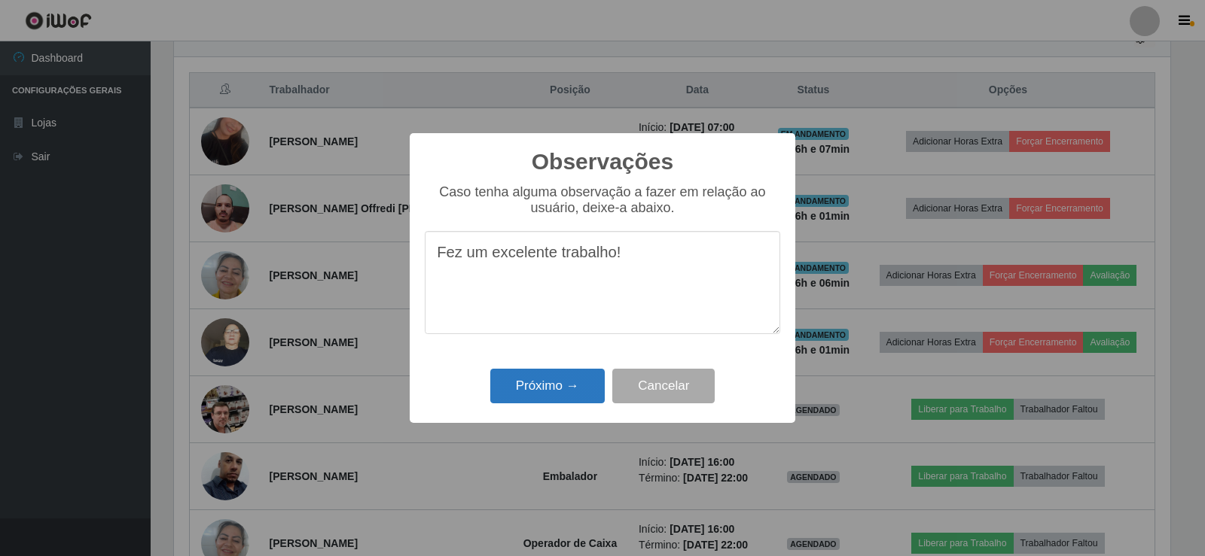
type textarea "Fez um excelente trabalho!"
click at [578, 377] on button "Próximo →" at bounding box center [547, 386] width 114 height 35
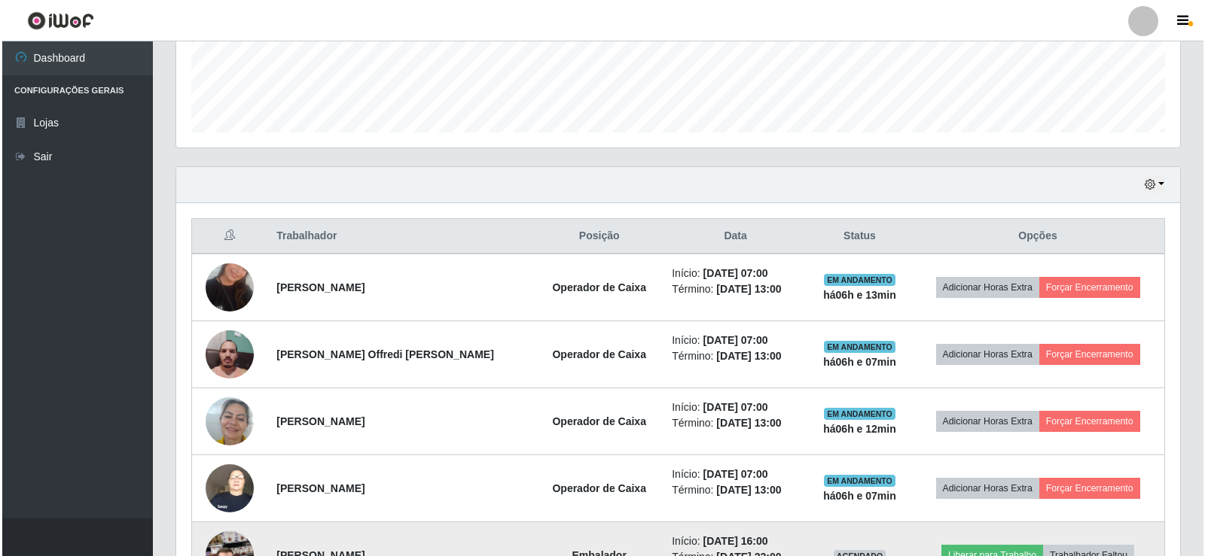
scroll to position [401, 0]
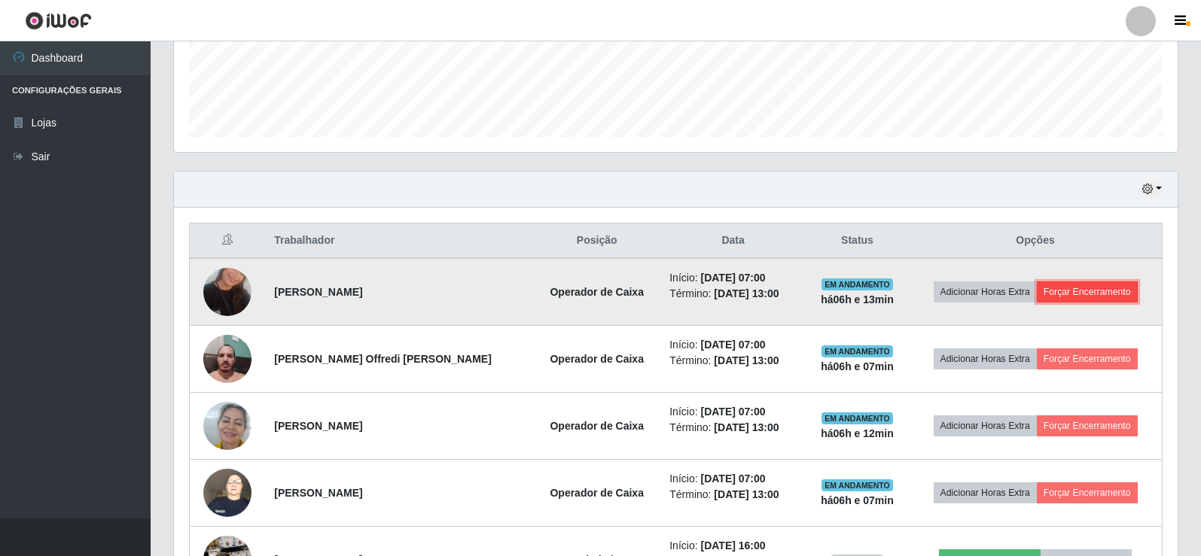
click at [1102, 288] on button "Forçar Encerramento" at bounding box center [1087, 292] width 101 height 21
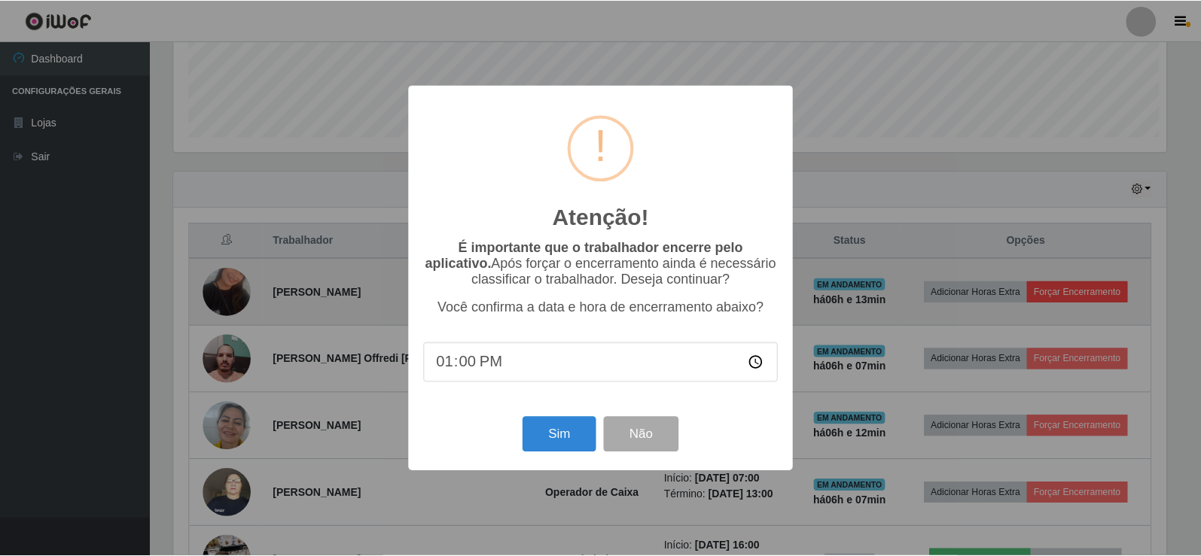
scroll to position [312, 996]
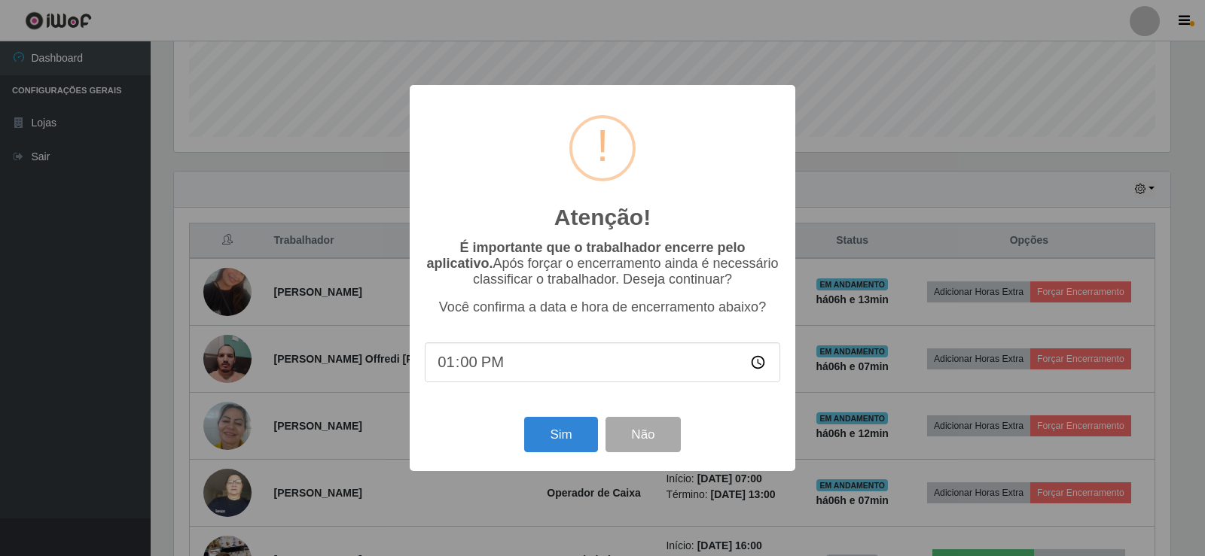
click at [470, 371] on input "13:00" at bounding box center [602, 363] width 355 height 40
type input "13:07"
click at [565, 443] on button "Sim" at bounding box center [560, 434] width 73 height 35
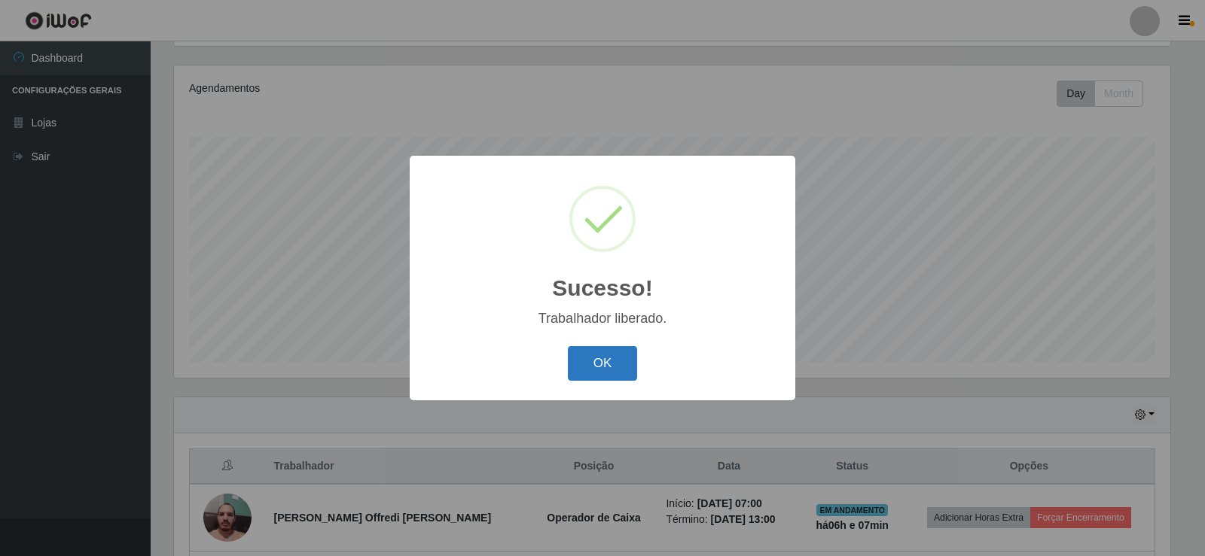
click at [582, 358] on button "OK" at bounding box center [603, 363] width 70 height 35
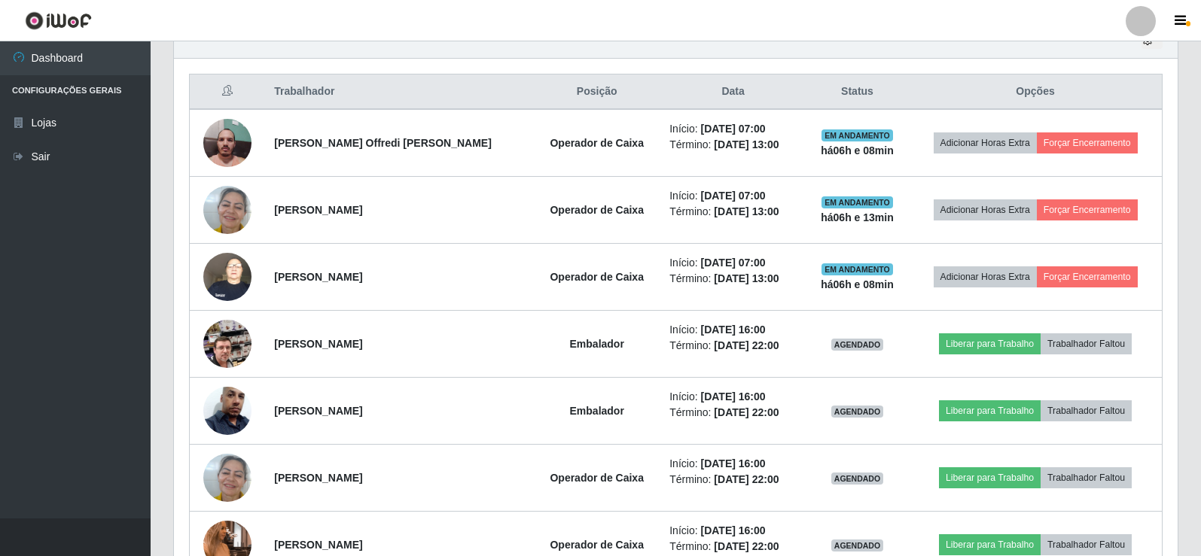
scroll to position [552, 0]
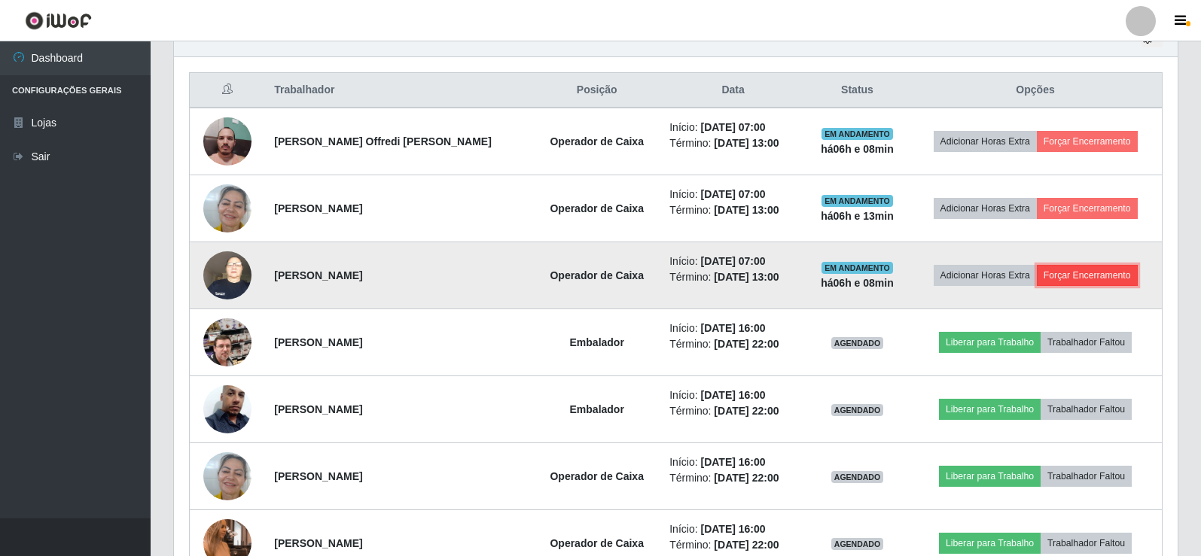
click at [1117, 277] on button "Forçar Encerramento" at bounding box center [1087, 275] width 101 height 21
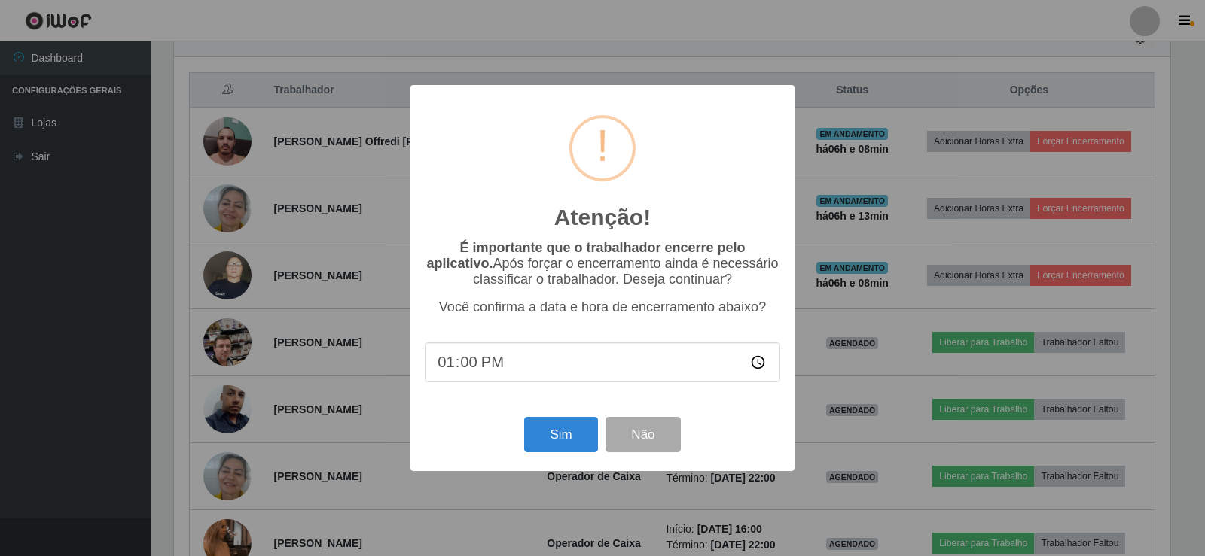
click at [471, 370] on input "13:00" at bounding box center [602, 363] width 355 height 40
type input "13:08"
click at [552, 447] on button "Sim" at bounding box center [560, 434] width 73 height 35
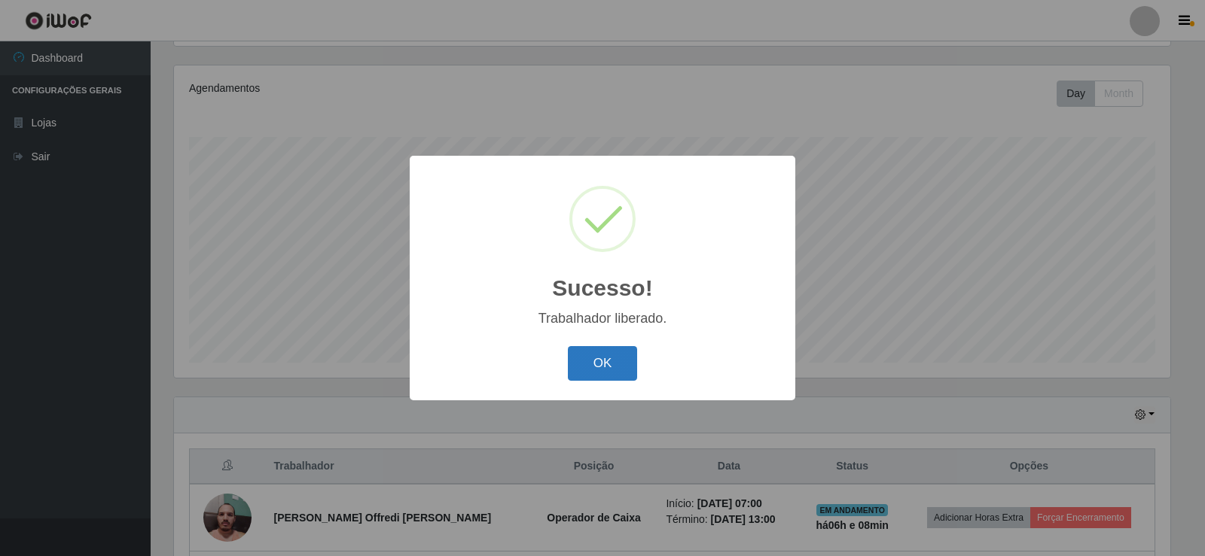
click at [622, 357] on button "OK" at bounding box center [603, 363] width 70 height 35
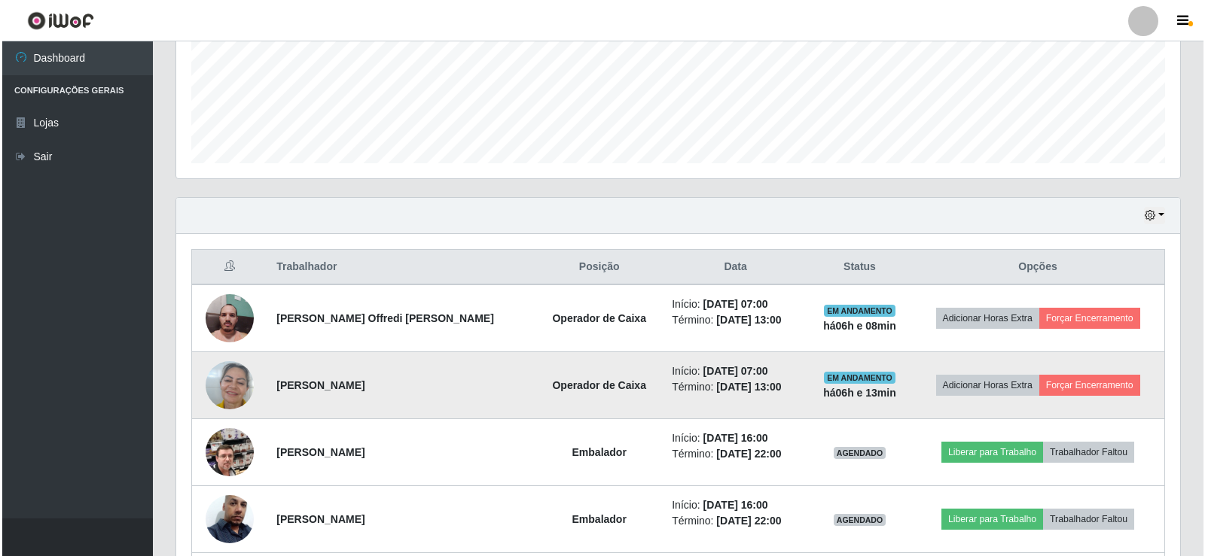
scroll to position [401, 0]
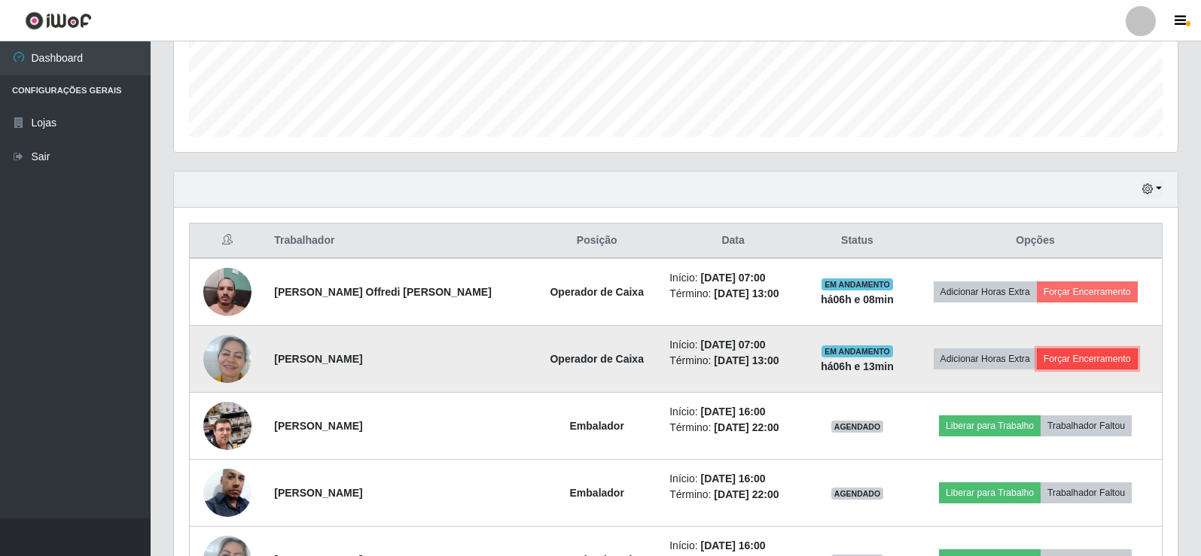
click at [1080, 362] on button "Forçar Encerramento" at bounding box center [1087, 359] width 101 height 21
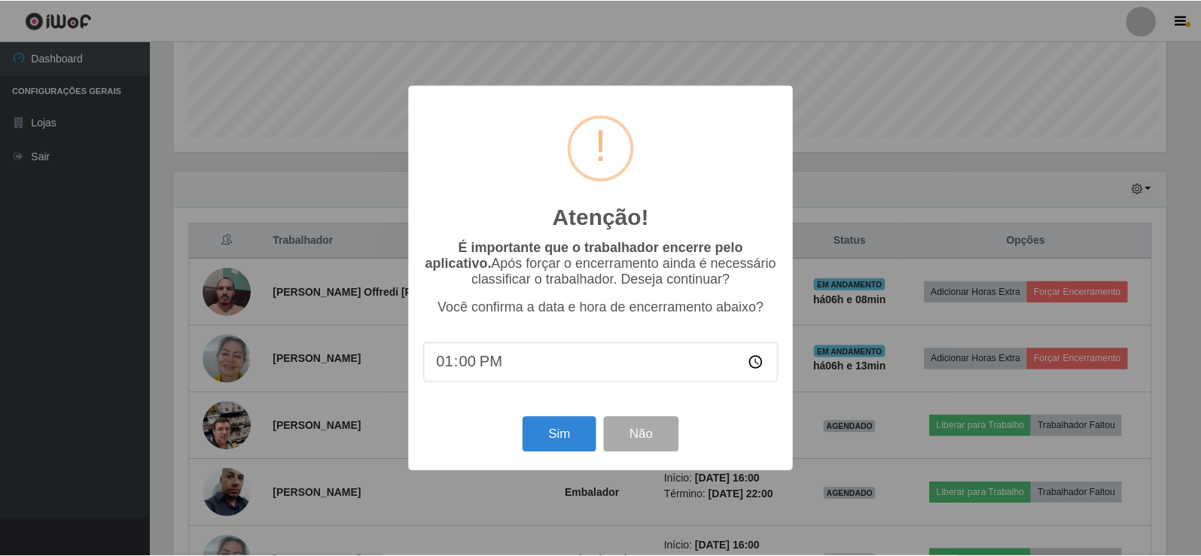
scroll to position [312, 996]
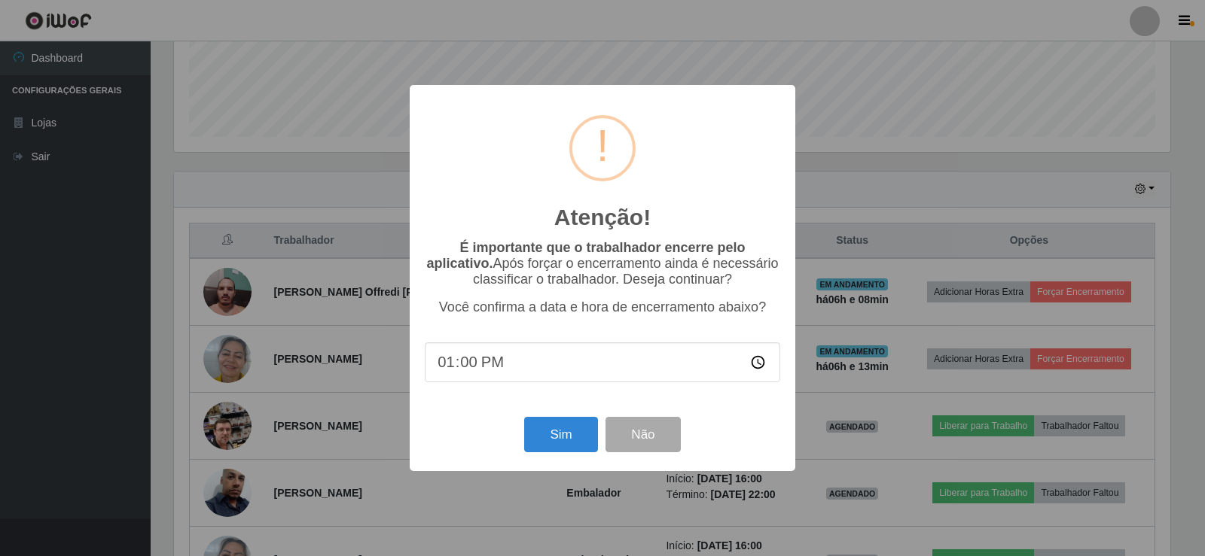
click at [472, 367] on input "13:00" at bounding box center [602, 363] width 355 height 40
type input "13:13"
click at [567, 440] on button "Sim" at bounding box center [560, 434] width 73 height 35
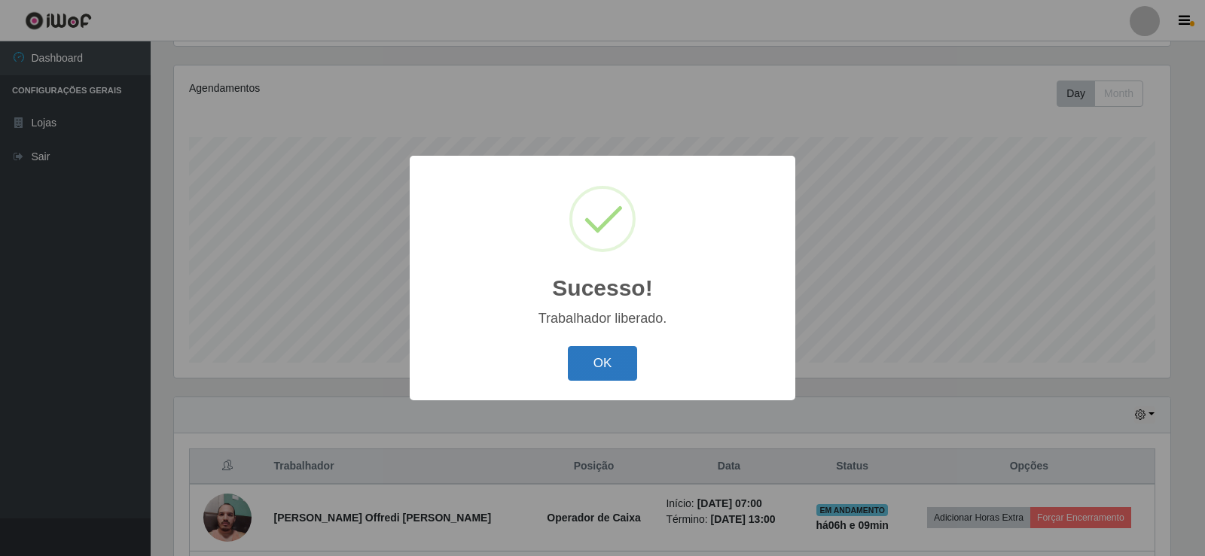
click at [604, 359] on button "OK" at bounding box center [603, 363] width 70 height 35
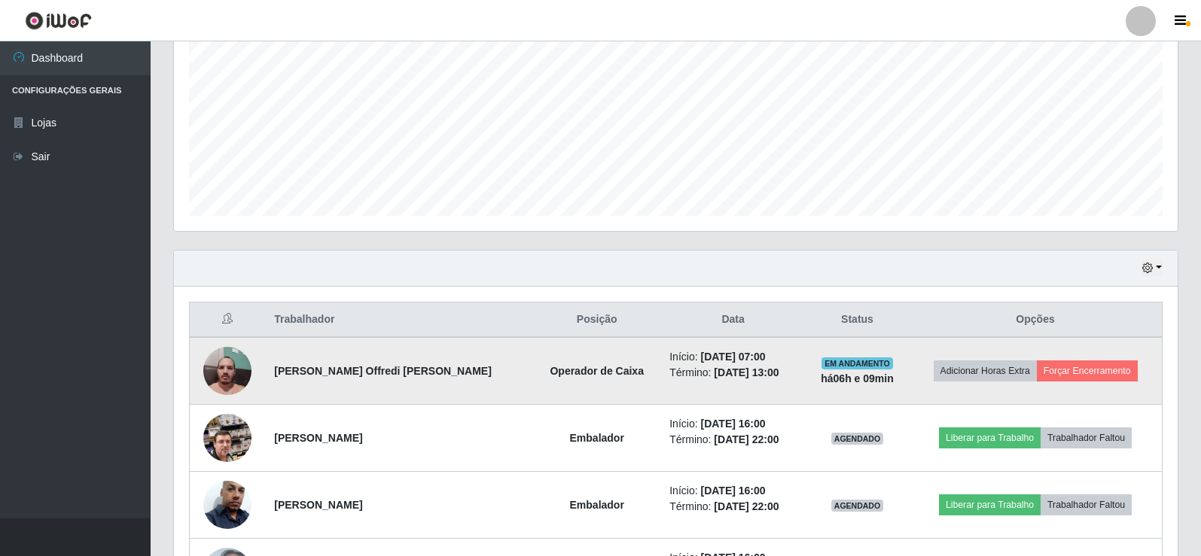
scroll to position [326, 0]
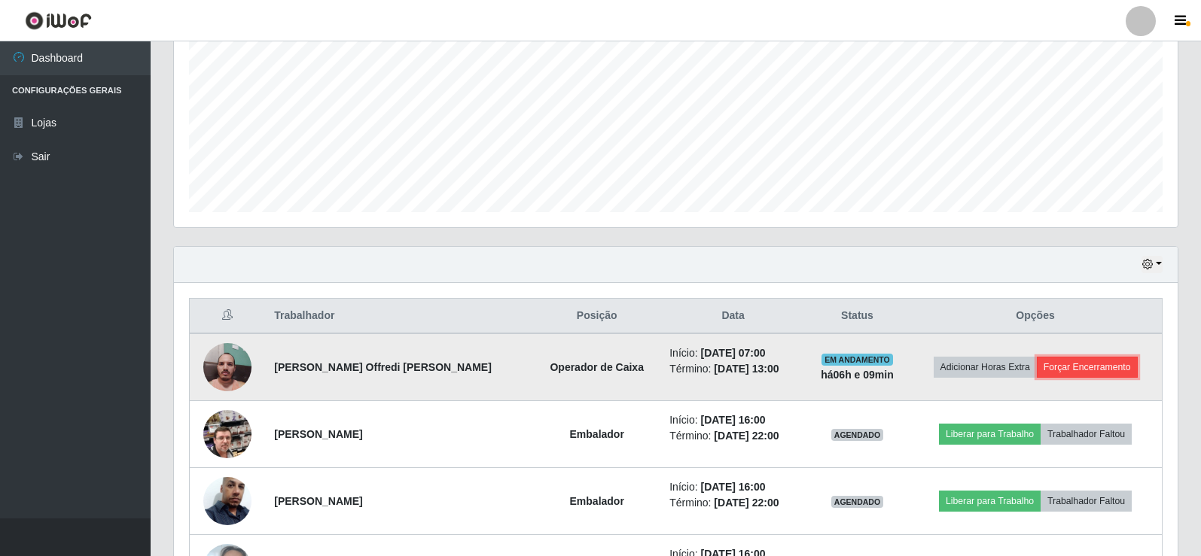
click at [1093, 364] on button "Forçar Encerramento" at bounding box center [1087, 367] width 101 height 21
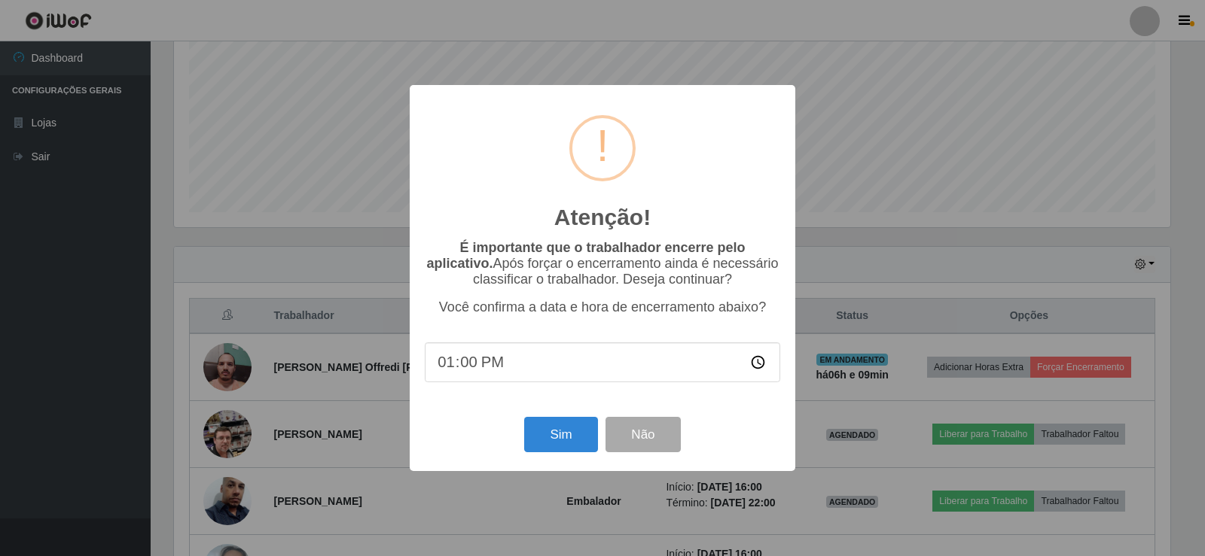
click at [465, 369] on input "13:00" at bounding box center [602, 363] width 355 height 40
type input "13:09"
click at [577, 449] on button "Sim" at bounding box center [560, 434] width 73 height 35
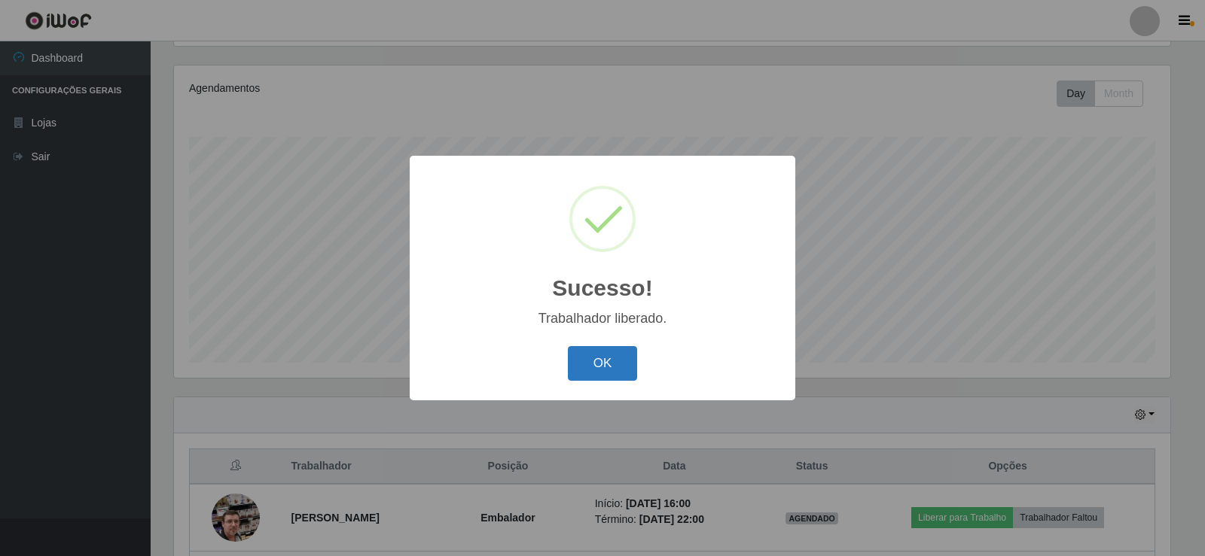
click at [586, 367] on button "OK" at bounding box center [603, 363] width 70 height 35
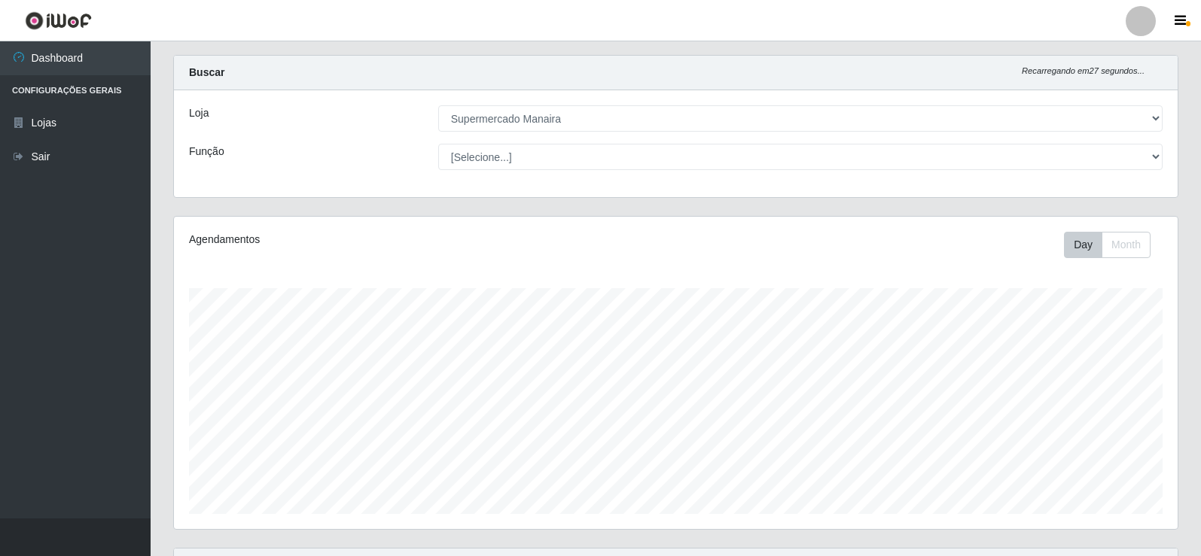
scroll to position [0, 0]
